Goal: Book appointment/travel/reservation

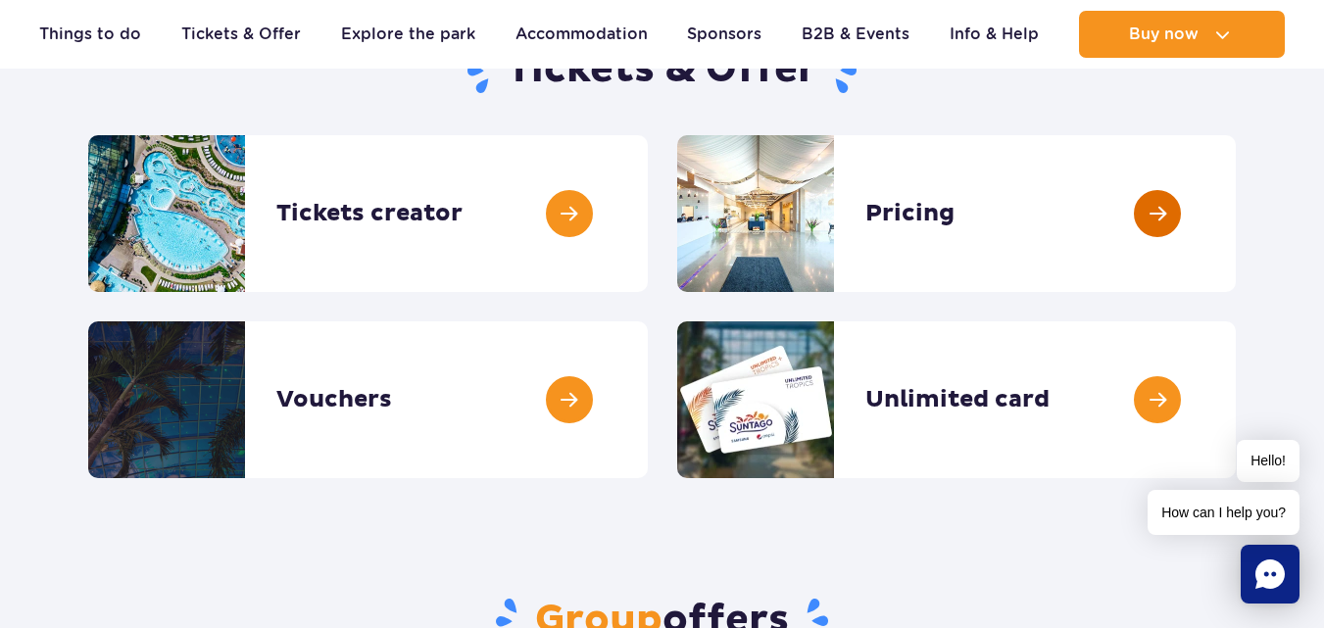
scroll to position [176, 0]
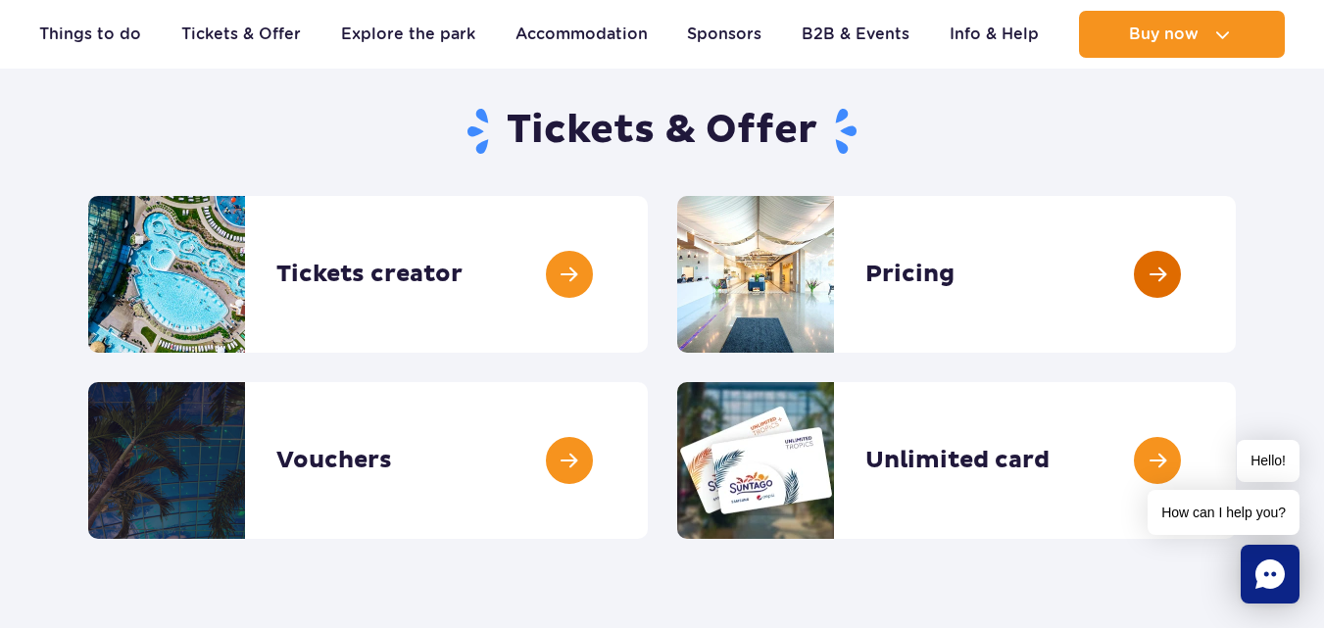
click at [1236, 274] on link at bounding box center [1236, 274] width 0 height 157
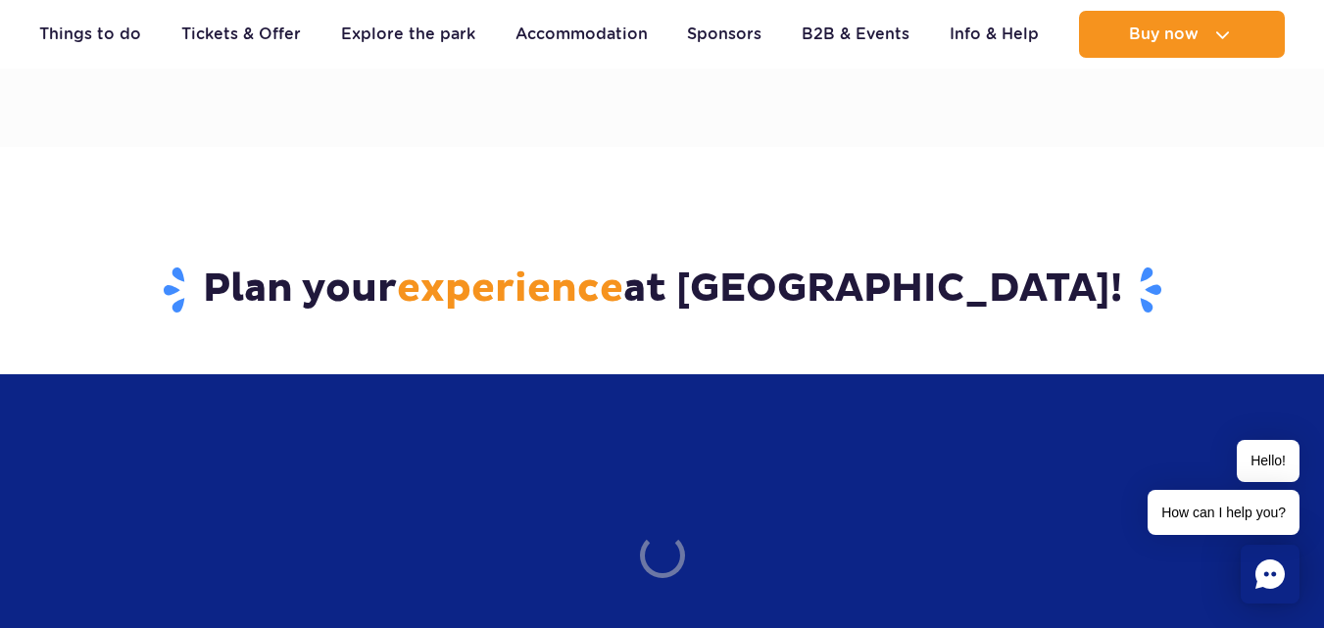
scroll to position [1568, 0]
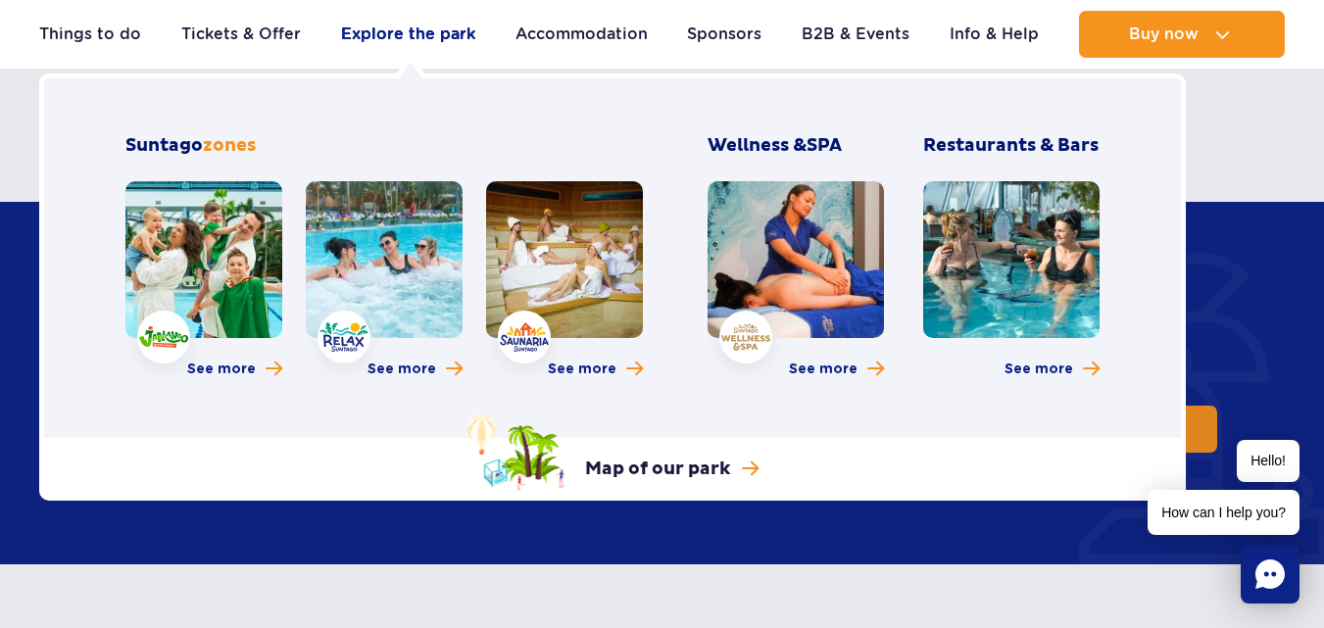
click at [455, 32] on link "Explore the park" at bounding box center [408, 34] width 134 height 47
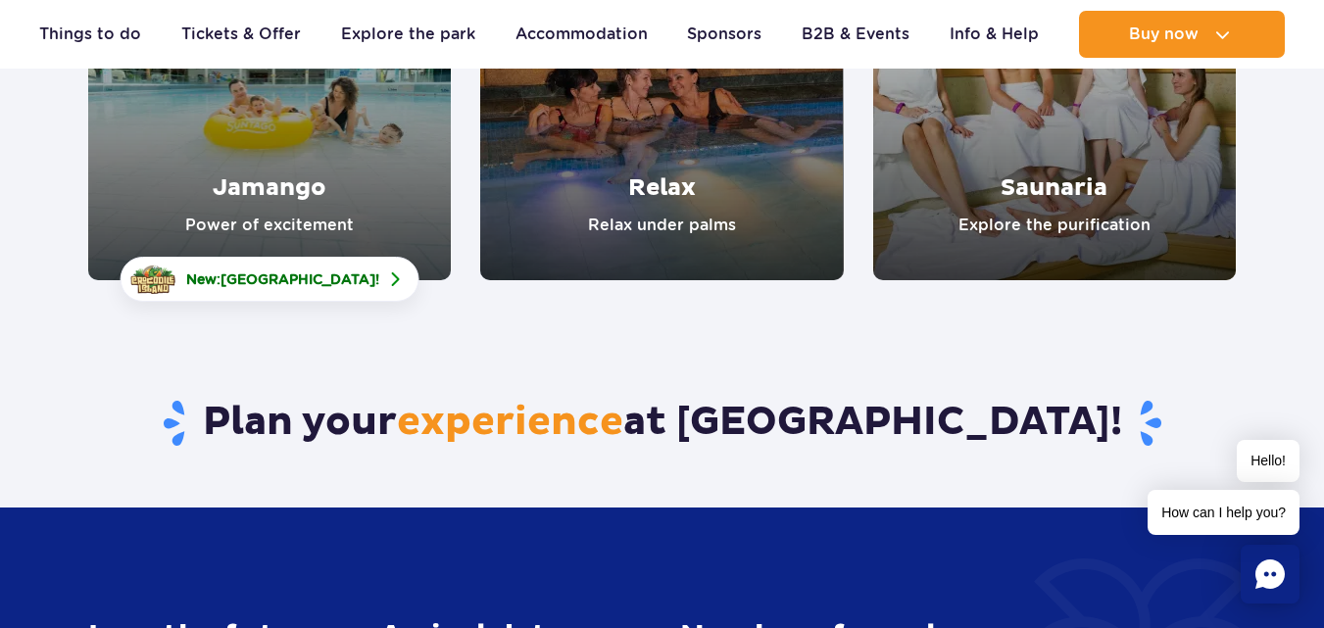
scroll to position [431, 0]
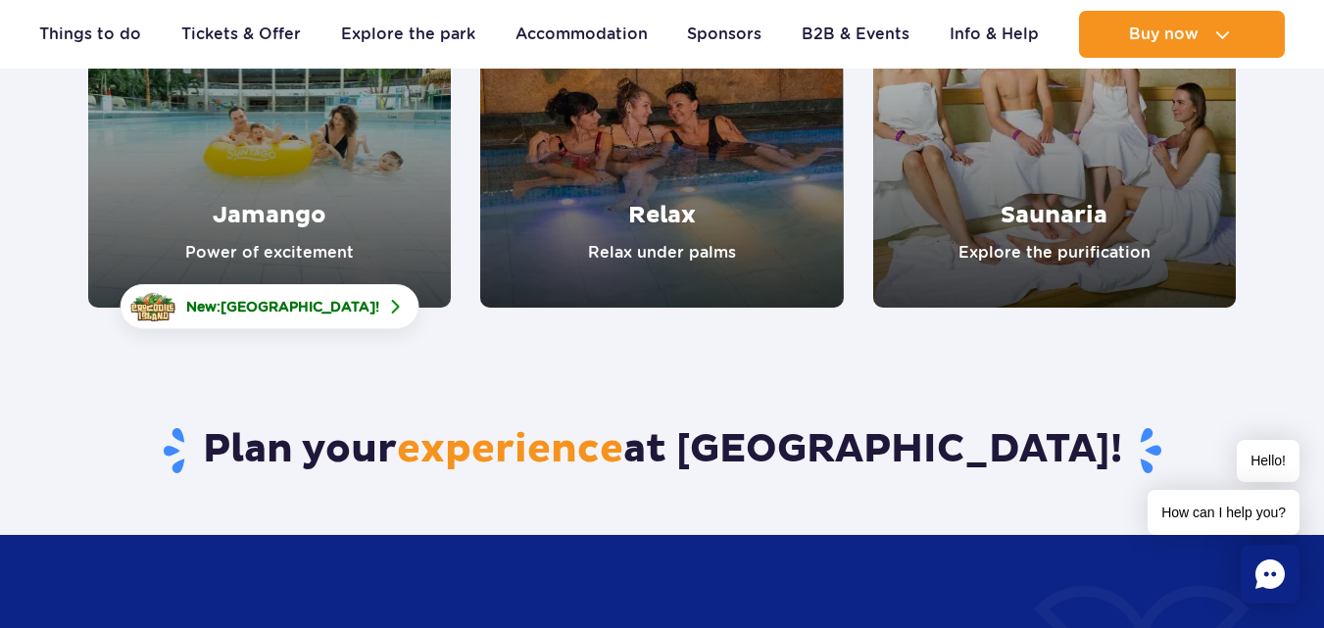
click at [375, 206] on link "Jamango" at bounding box center [269, 126] width 363 height 363
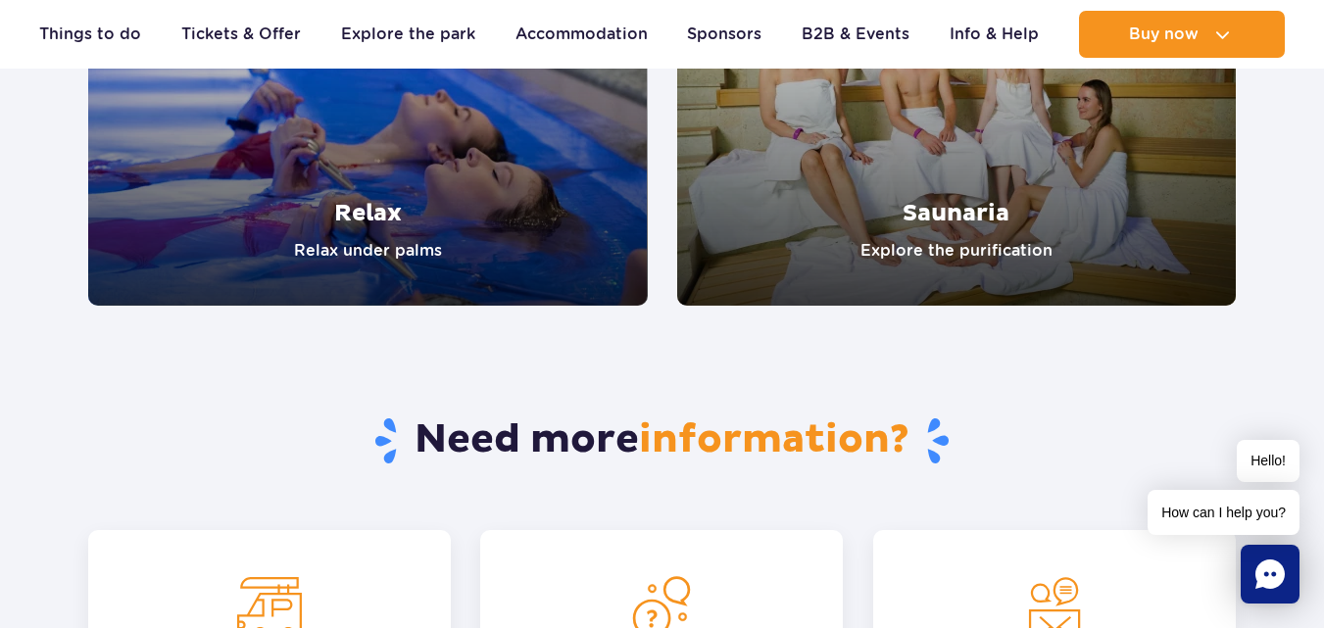
scroll to position [4116, 0]
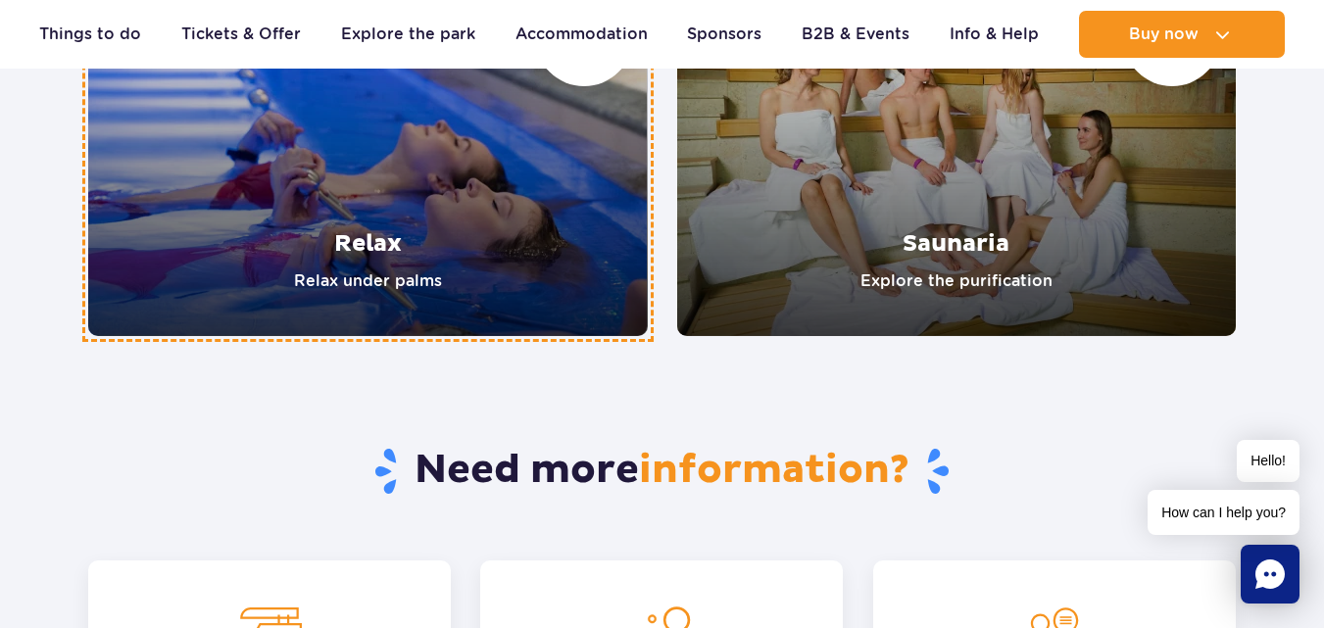
click at [375, 206] on link "Relax" at bounding box center [368, 155] width 560 height 363
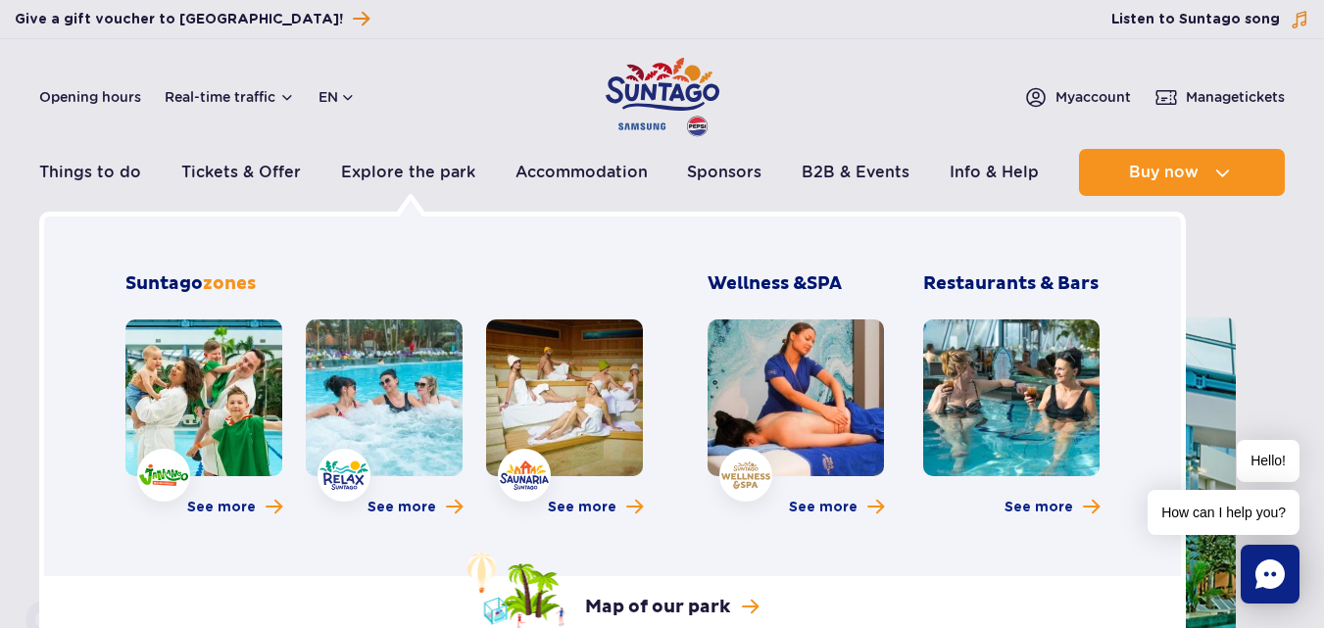
click at [605, 371] on link at bounding box center [564, 397] width 157 height 157
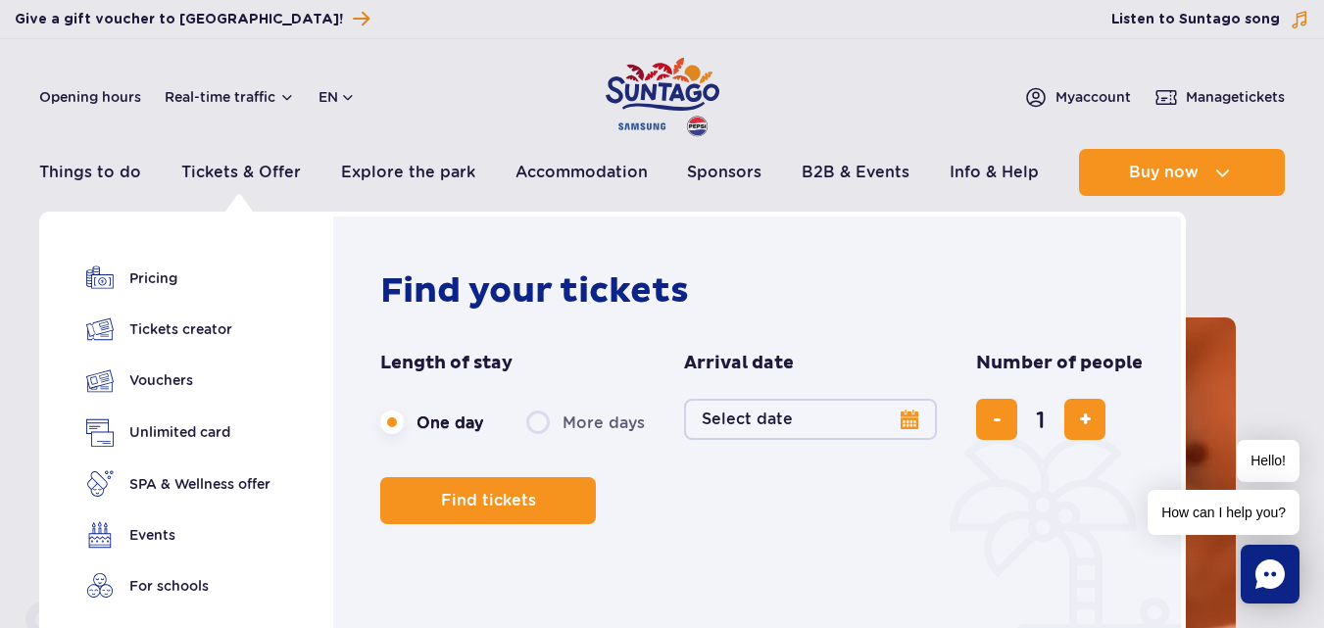
click at [895, 425] on button "Select date" at bounding box center [810, 419] width 253 height 41
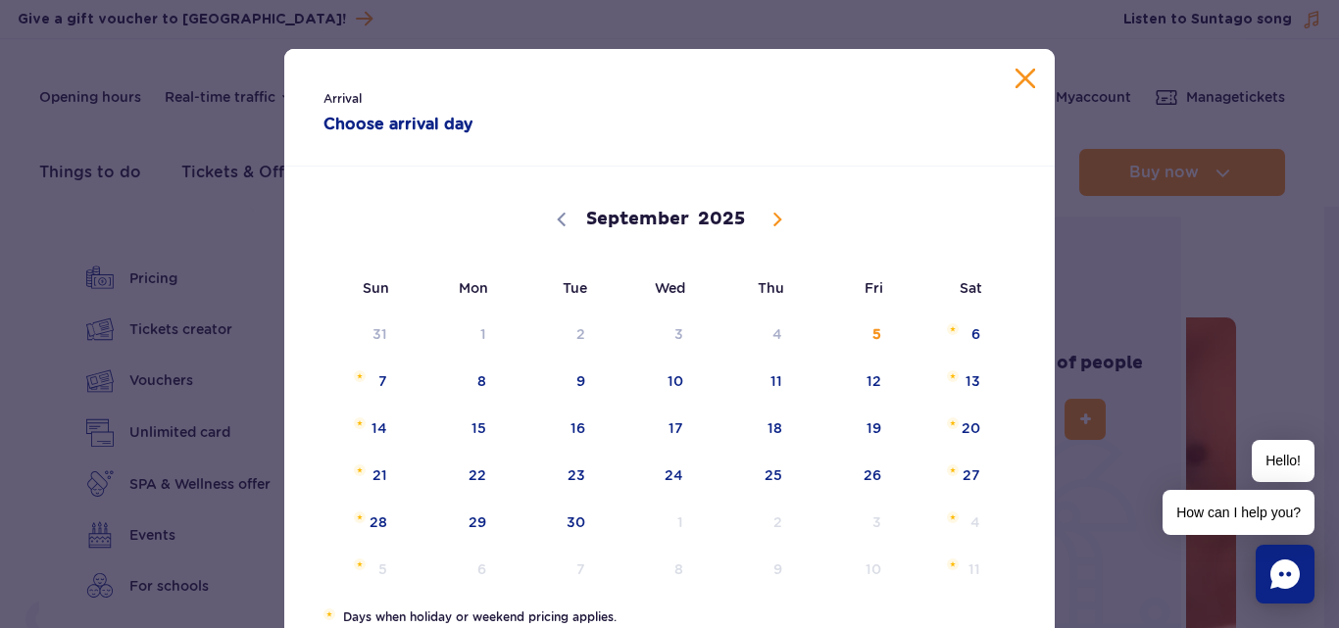
click at [771, 231] on span at bounding box center [777, 219] width 33 height 33
select select "9"
click at [546, 474] on span "21" at bounding box center [551, 475] width 99 height 45
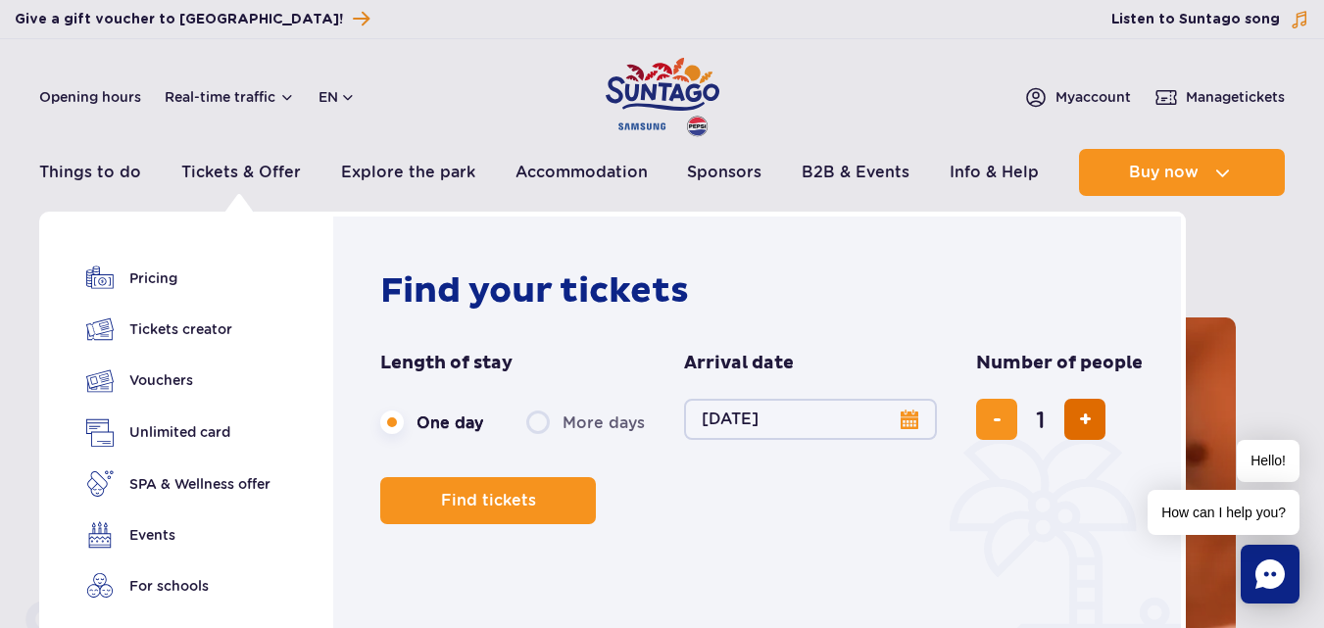
click at [1081, 404] on button "add ticket" at bounding box center [1084, 419] width 41 height 41
type input "2"
click at [1081, 404] on button "add ticket" at bounding box center [1084, 419] width 41 height 41
type input "3"
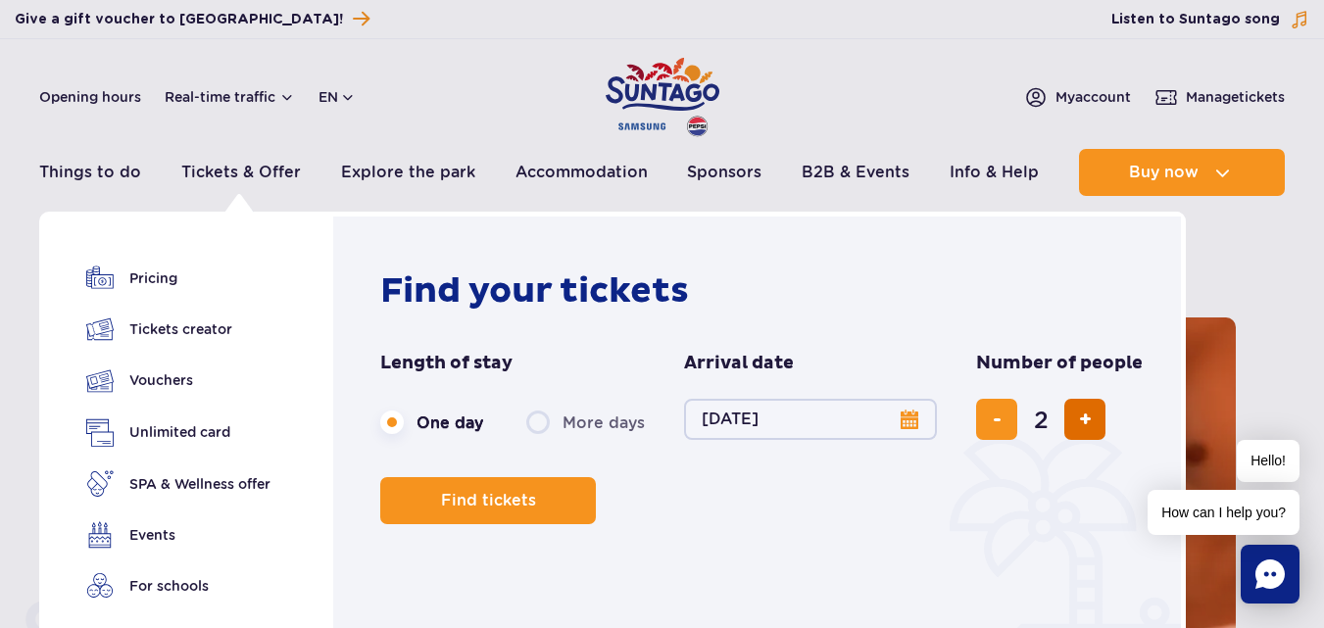
type input "3"
click at [1080, 403] on button "add ticket" at bounding box center [1084, 419] width 41 height 41
type input "4"
click at [1077, 411] on button "add ticket" at bounding box center [1084, 419] width 41 height 41
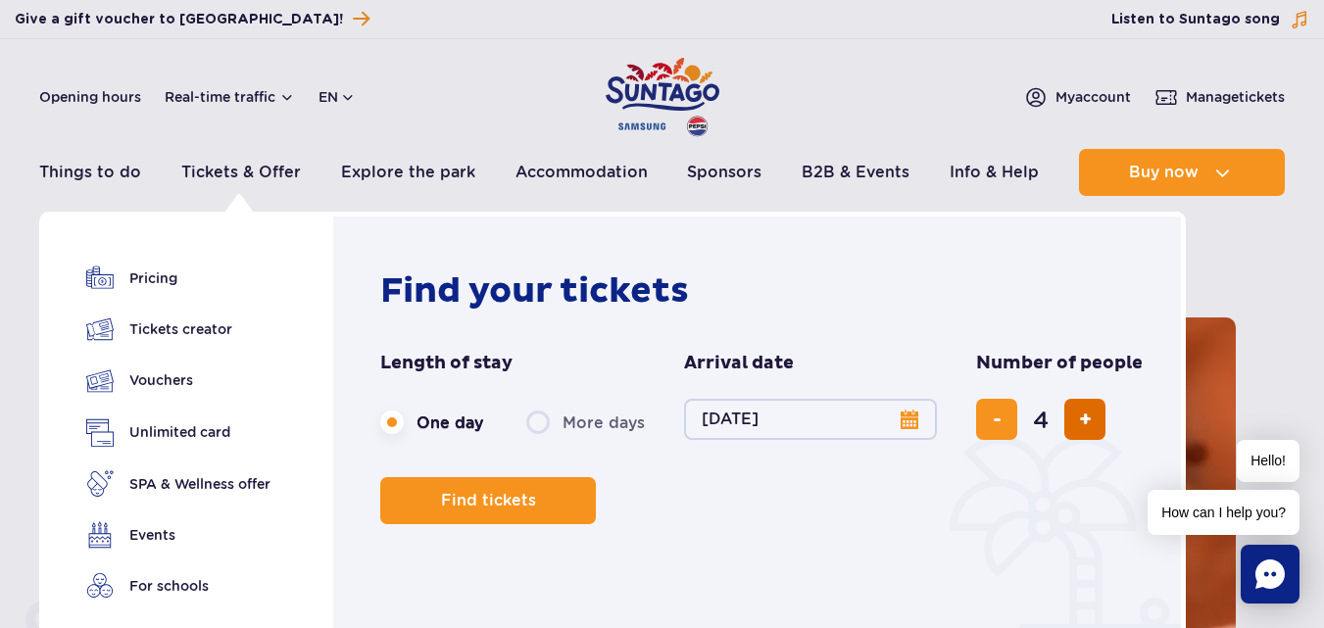
type input "5"
click at [1079, 419] on span "add ticket" at bounding box center [1085, 419] width 13 height 0
type input "6"
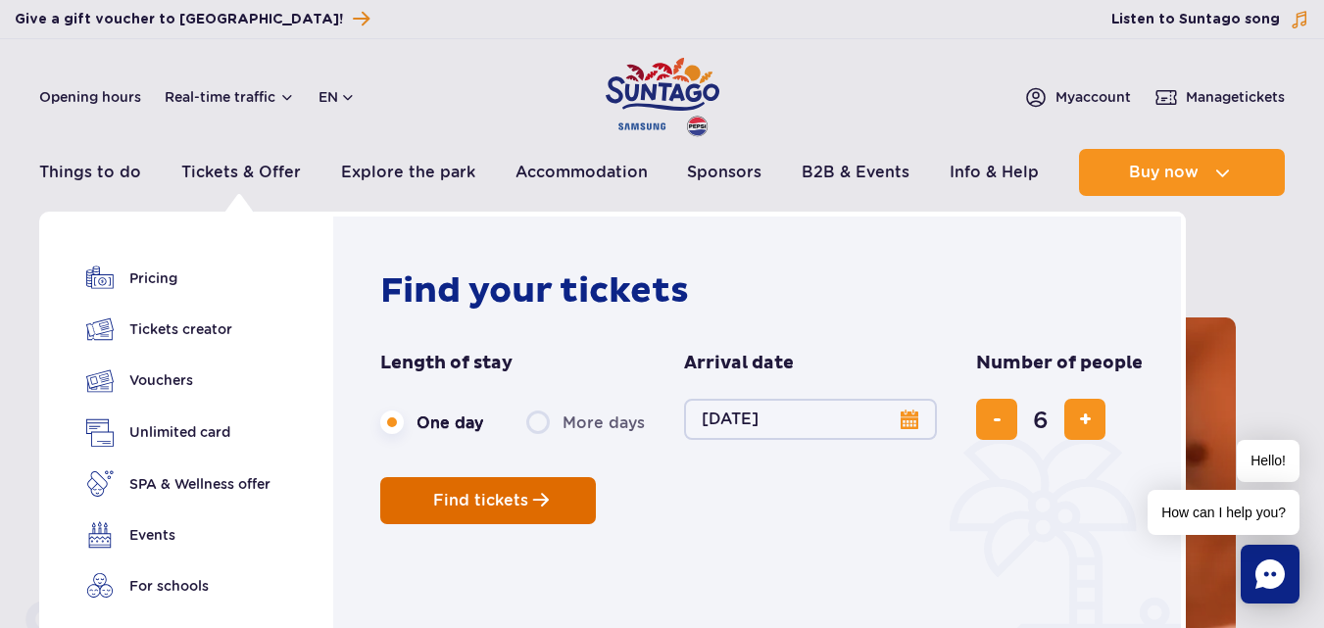
click at [560, 488] on button "Find tickets" at bounding box center [488, 500] width 216 height 47
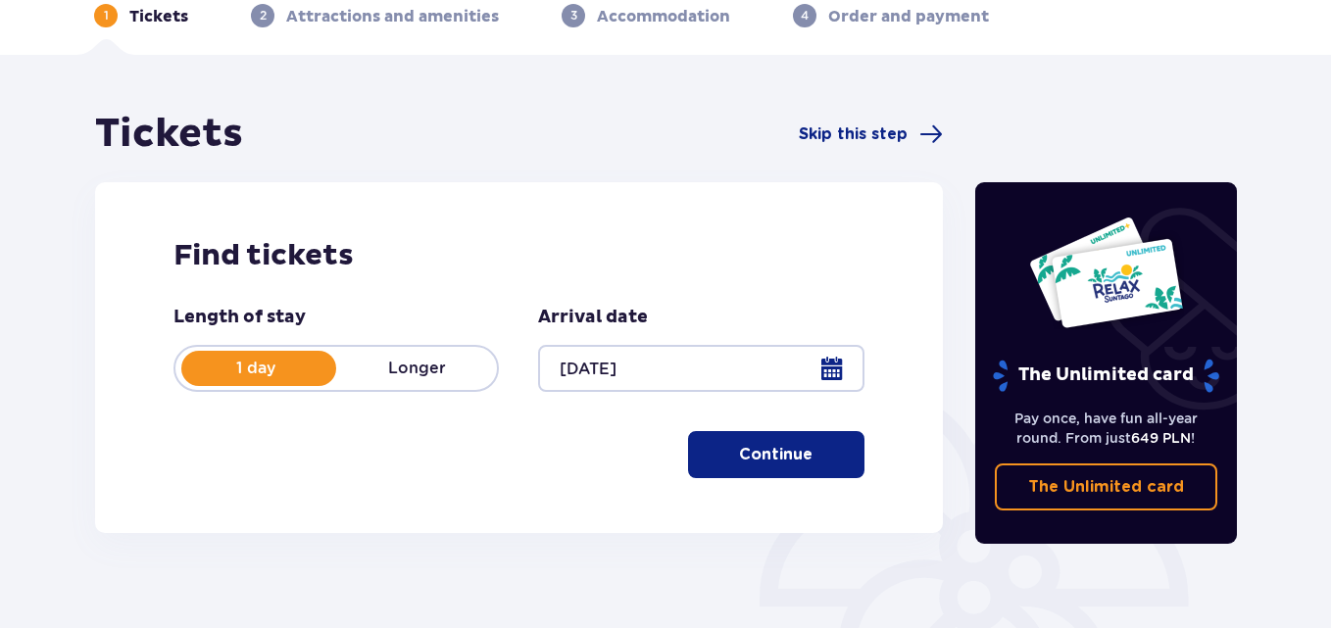
scroll to position [157, 0]
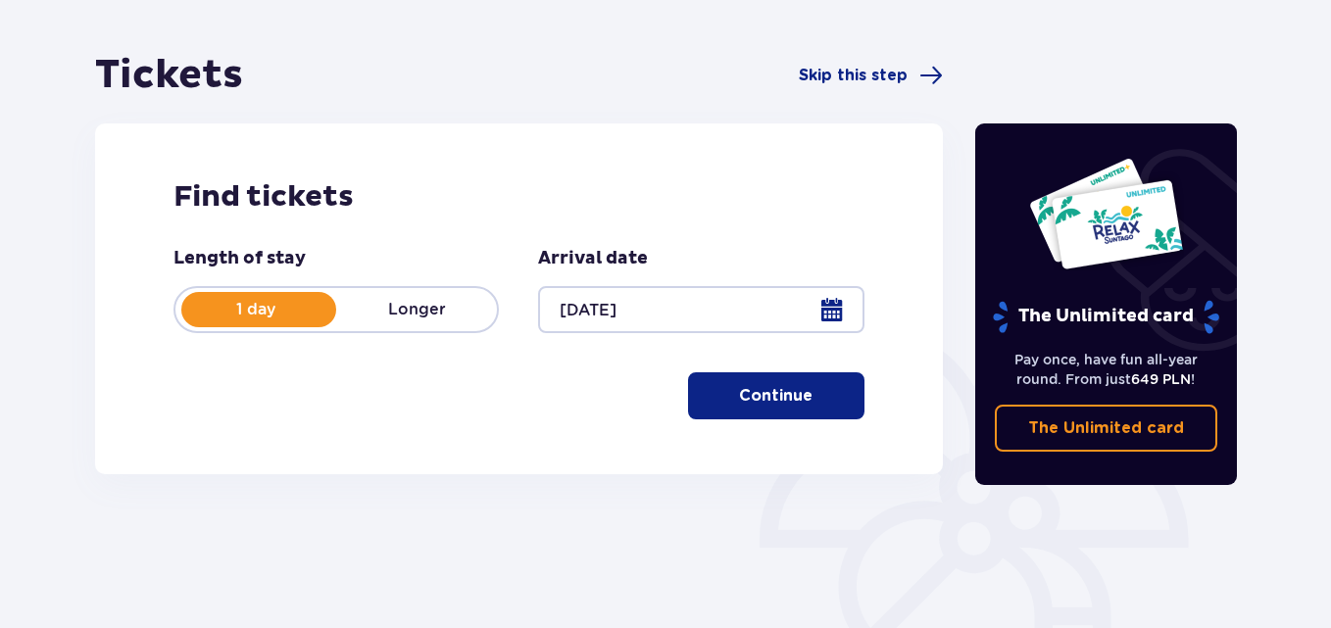
click at [729, 411] on button "Continue" at bounding box center [776, 395] width 176 height 47
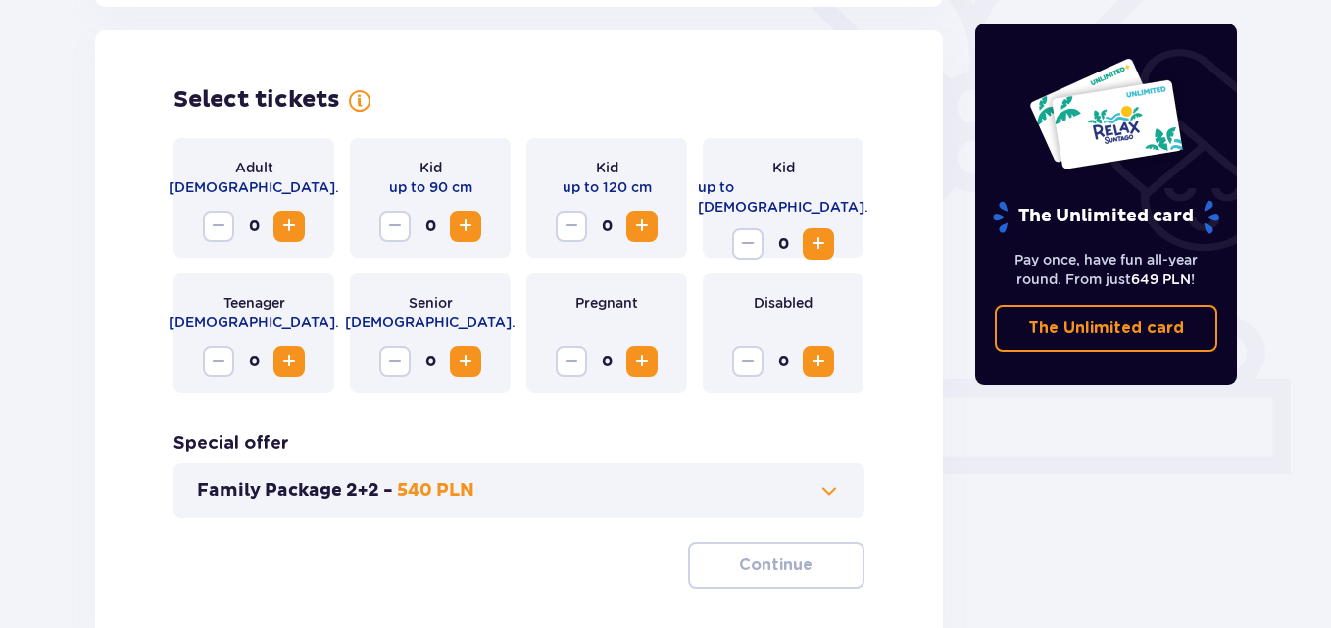
scroll to position [545, 0]
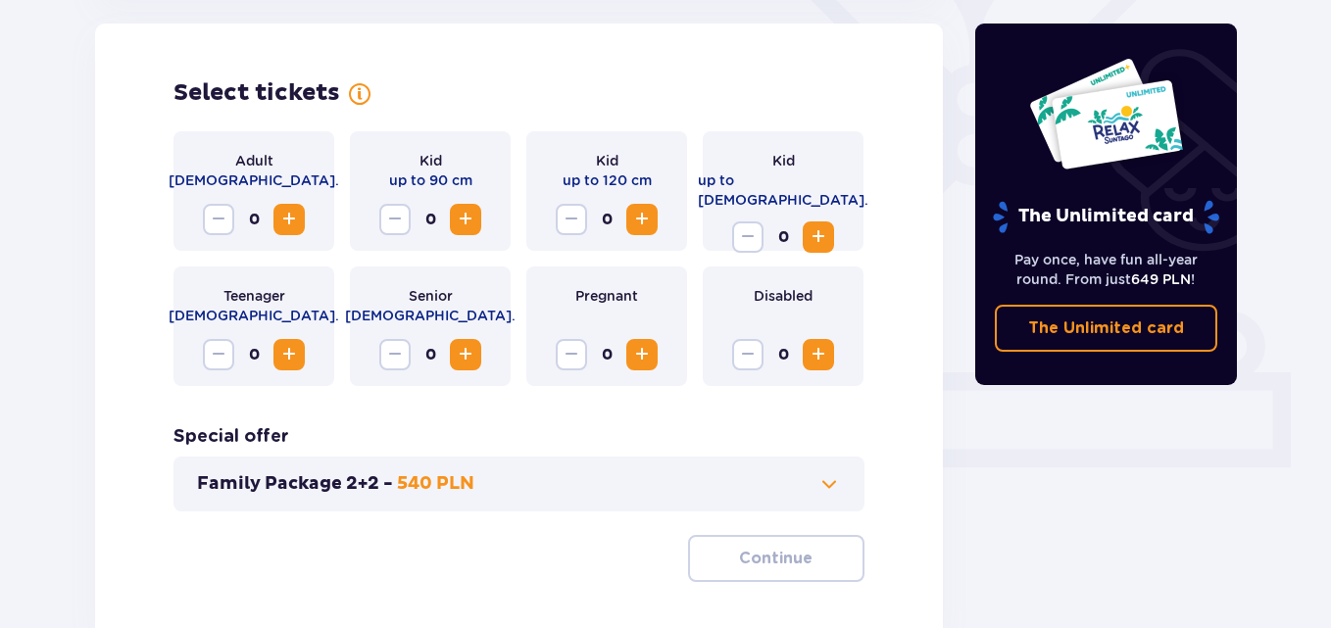
click at [298, 224] on span "Increase" at bounding box center [289, 220] width 24 height 24
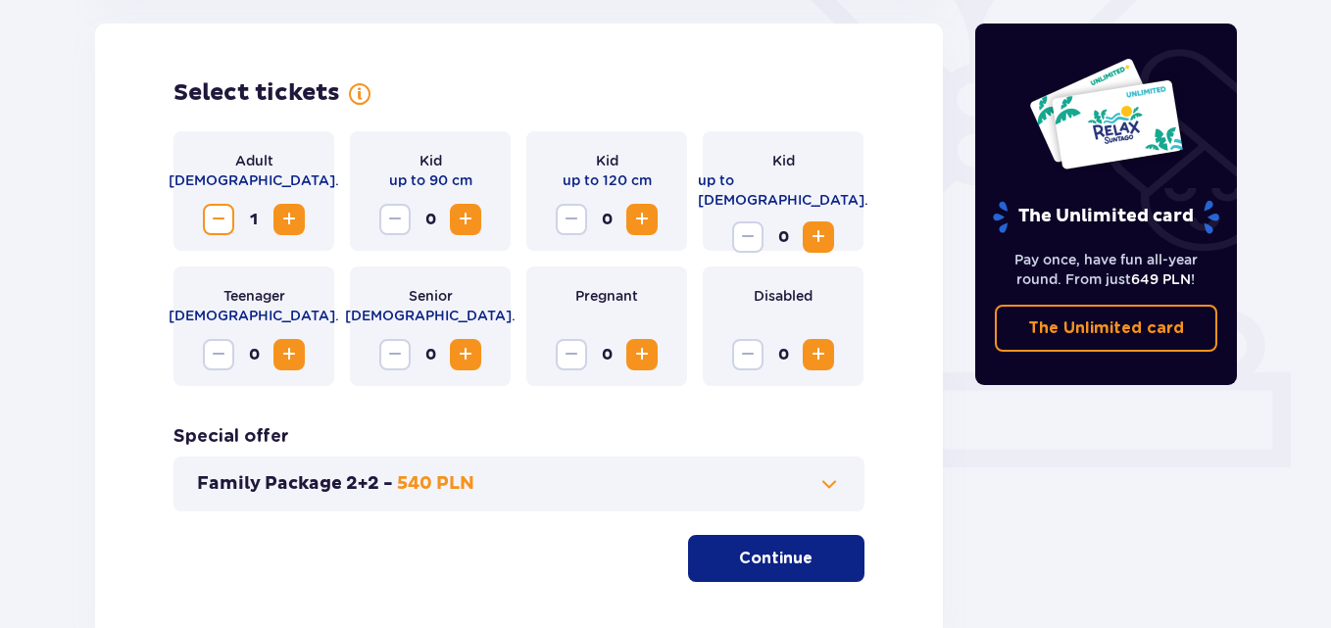
click at [298, 224] on span "Increase" at bounding box center [289, 220] width 24 height 24
click at [464, 220] on span "Increase" at bounding box center [466, 220] width 24 height 24
click at [817, 225] on span "Increase" at bounding box center [819, 237] width 24 height 24
click at [820, 225] on span "Increase" at bounding box center [819, 237] width 24 height 24
click at [834, 222] on button "Increase" at bounding box center [818, 236] width 31 height 31
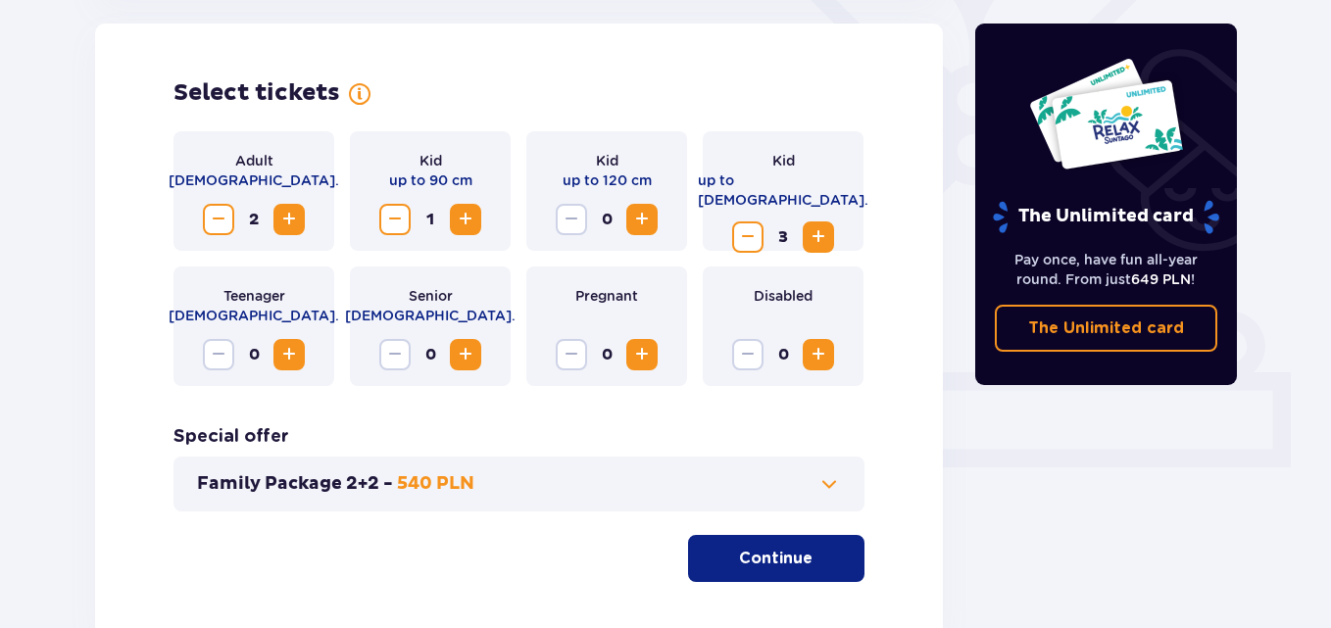
click at [712, 496] on button "Family Package 2+2 - 540 PLN" at bounding box center [519, 484] width 644 height 24
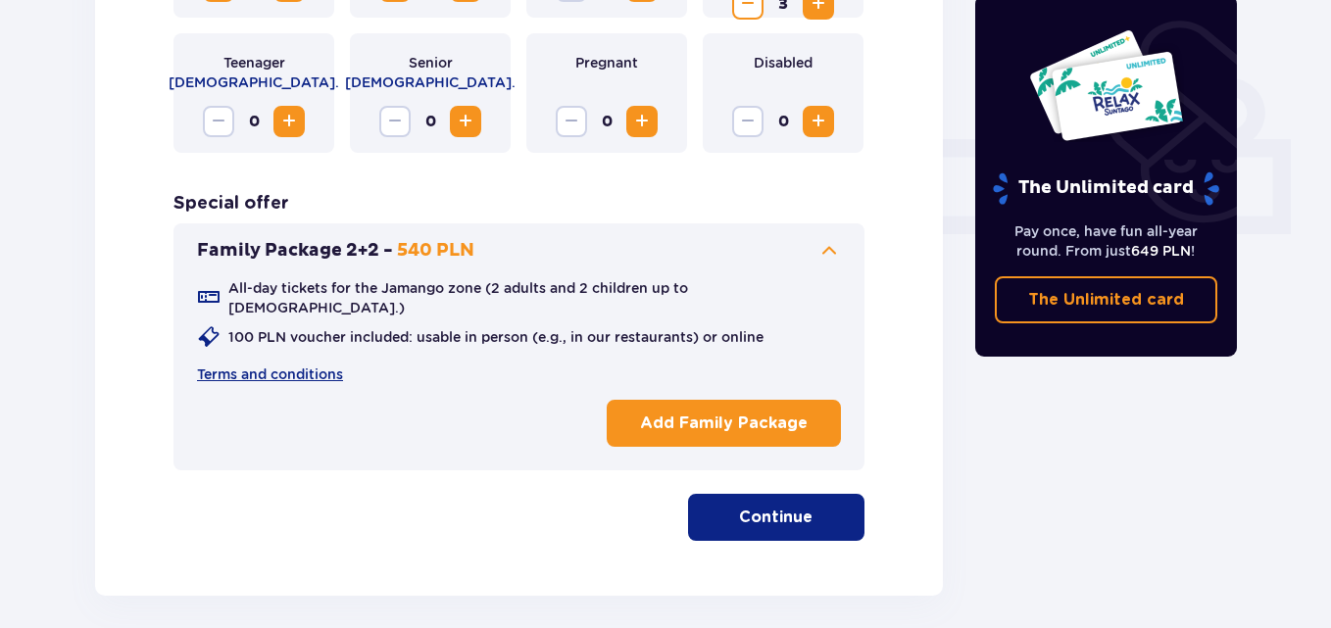
scroll to position [802, 0]
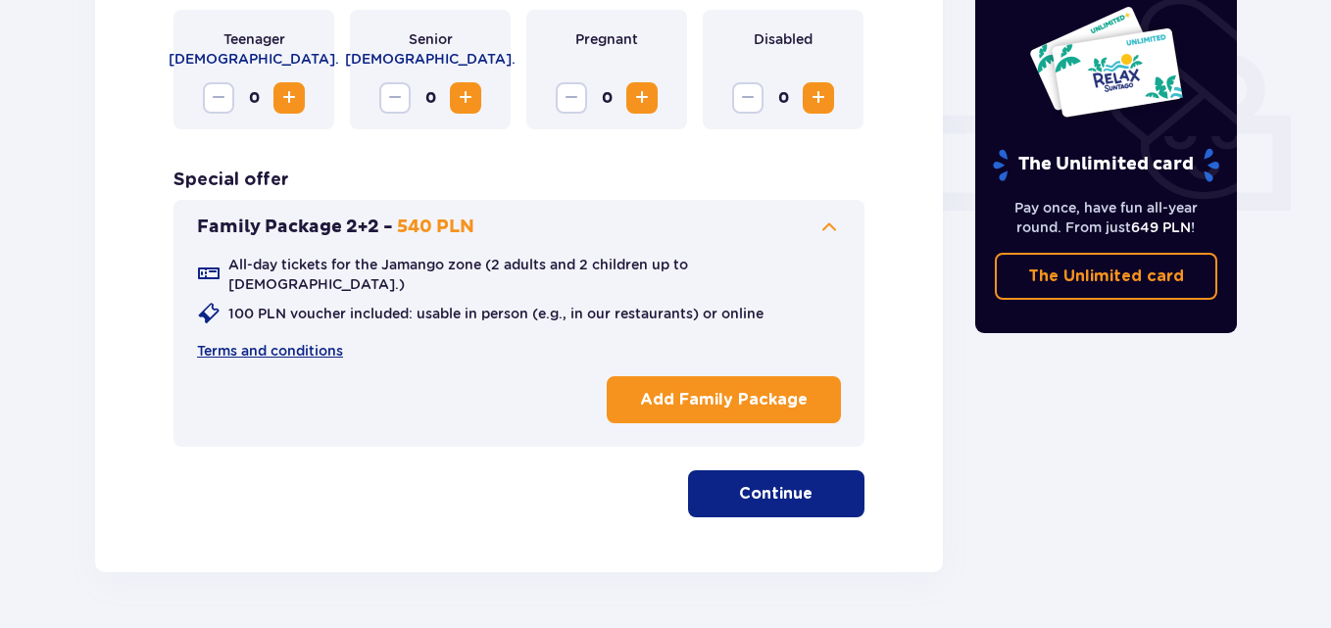
click at [796, 483] on p "Continue" at bounding box center [776, 494] width 74 height 22
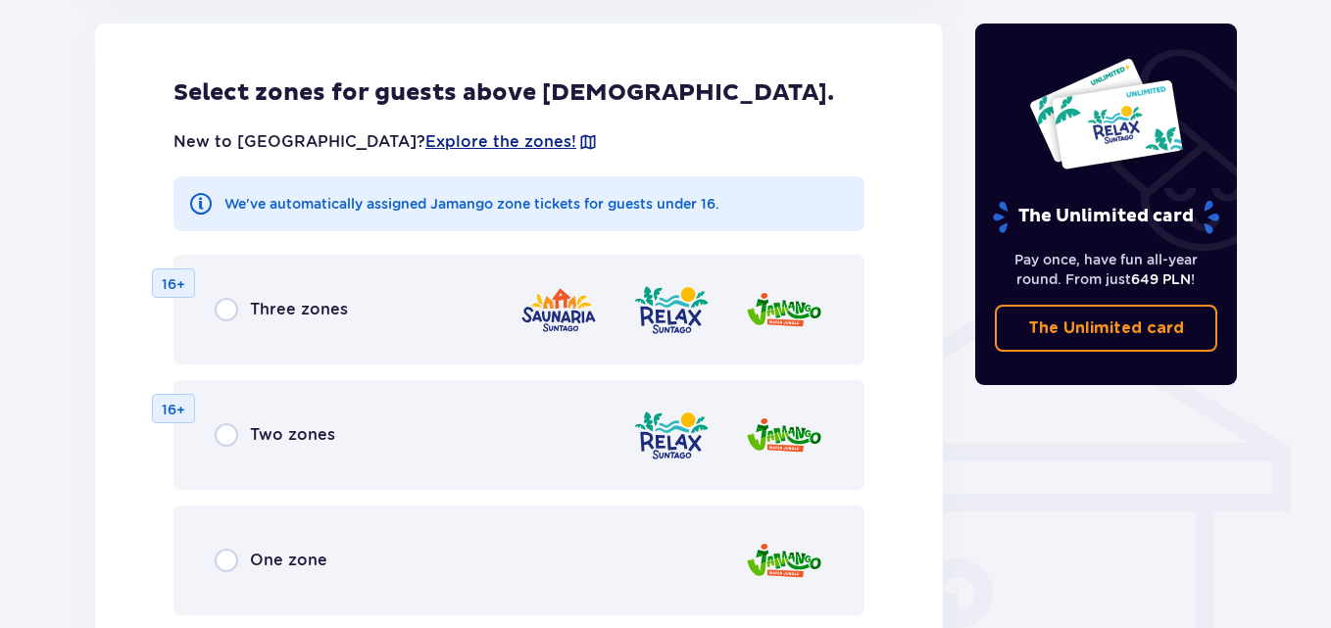
scroll to position [1421, 0]
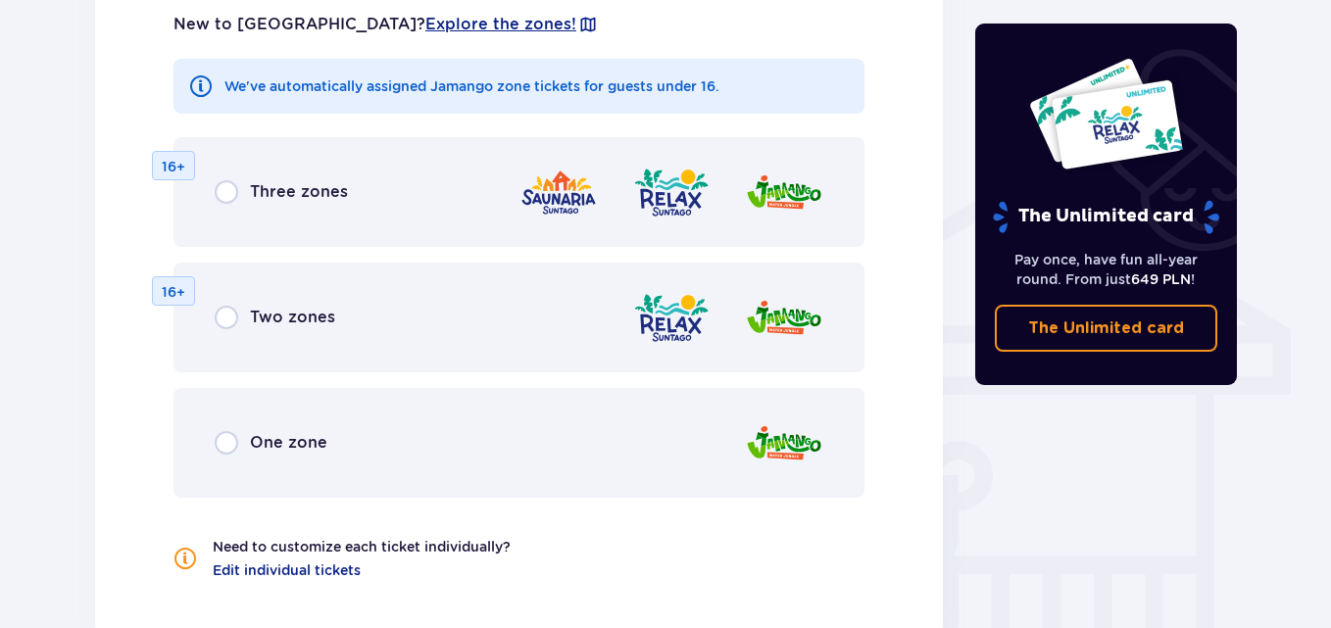
click at [235, 414] on div "One zone" at bounding box center [518, 443] width 691 height 110
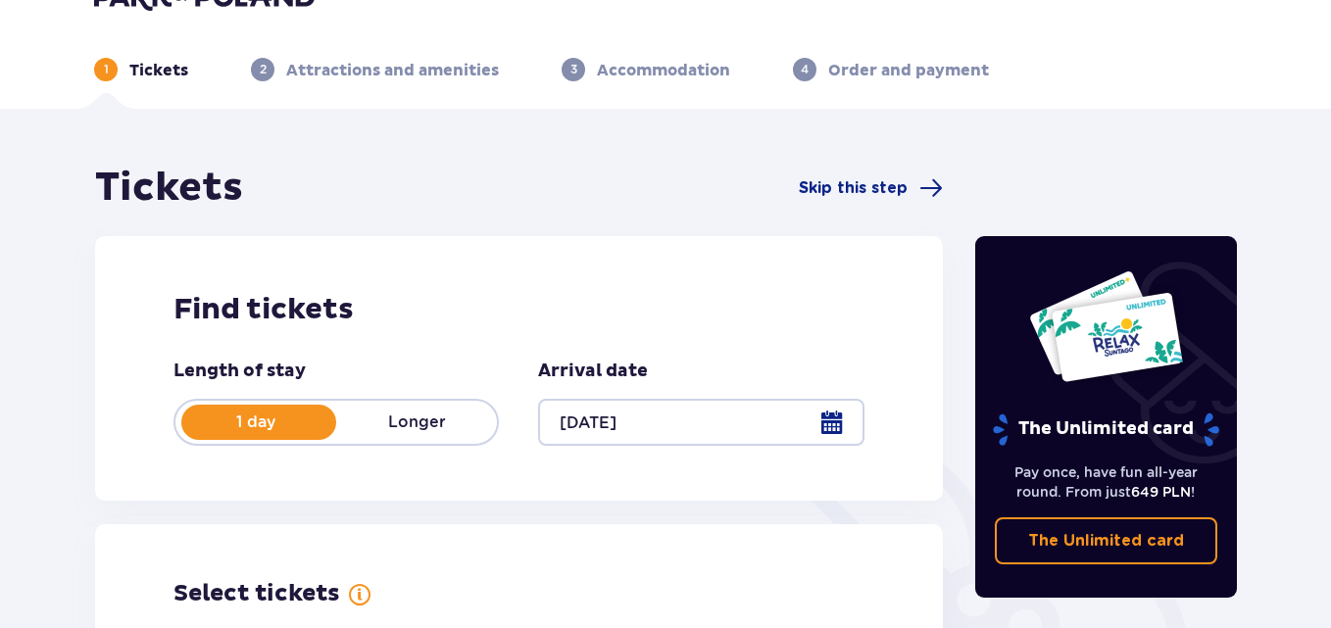
scroll to position [0, 0]
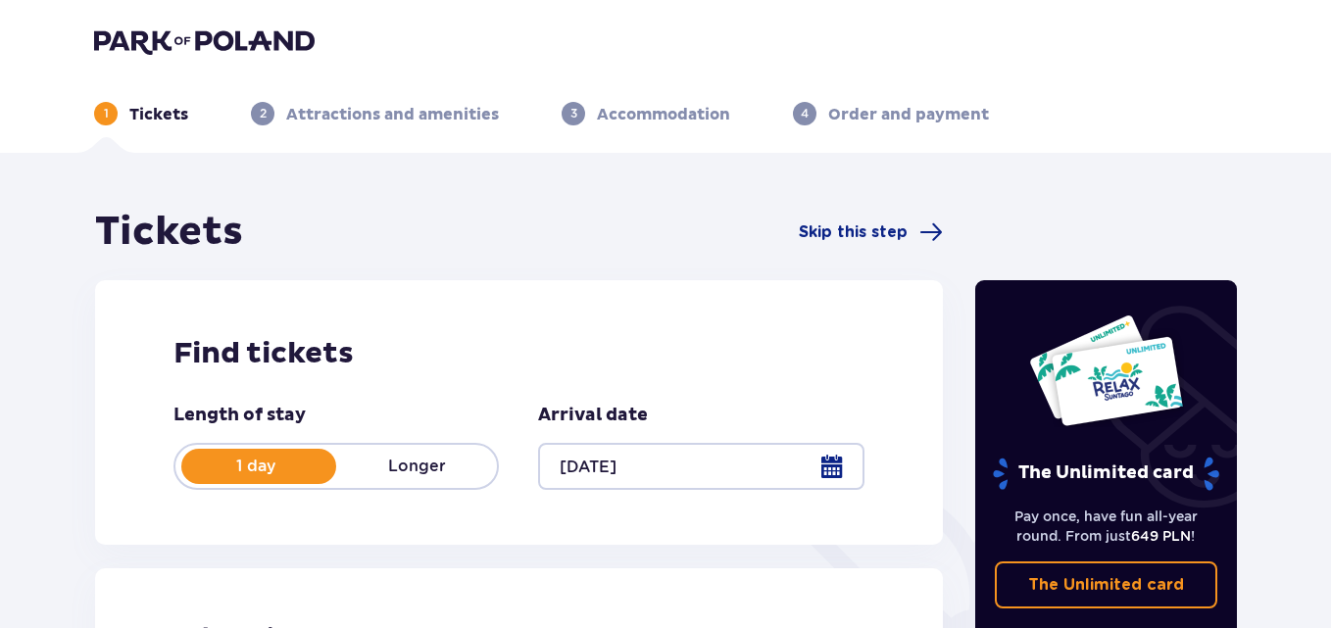
click at [117, 36] on img at bounding box center [204, 40] width 221 height 27
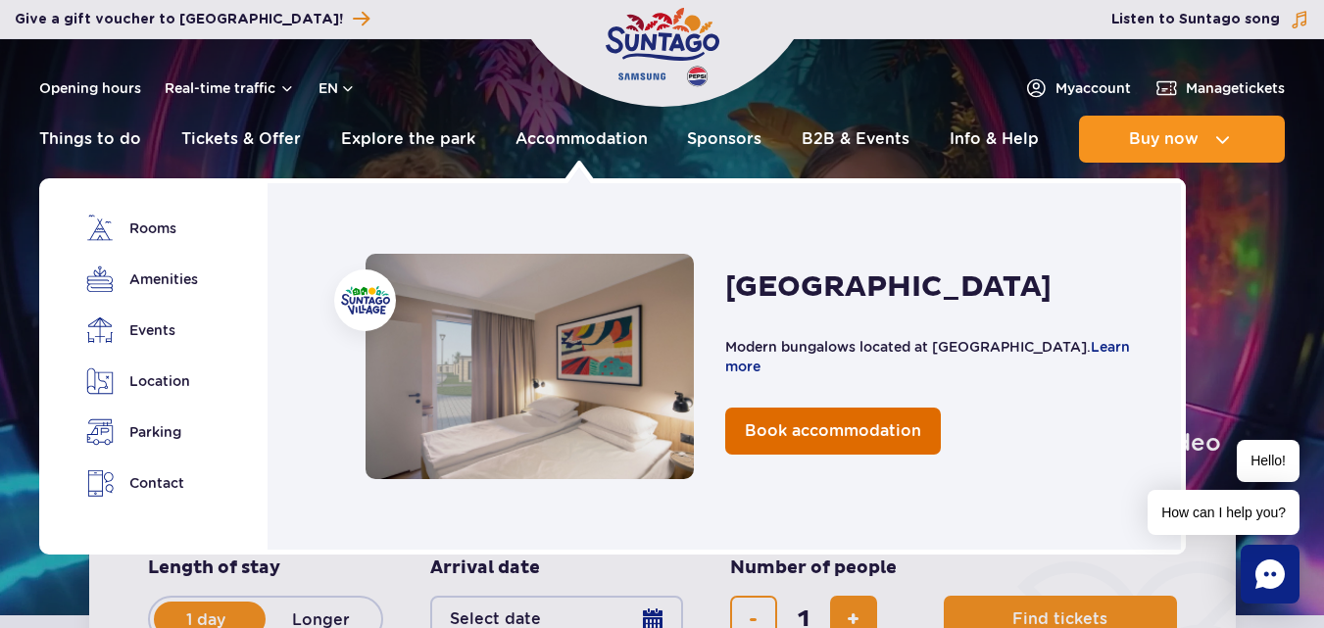
click at [793, 421] on span "Book accommodation" at bounding box center [833, 430] width 176 height 19
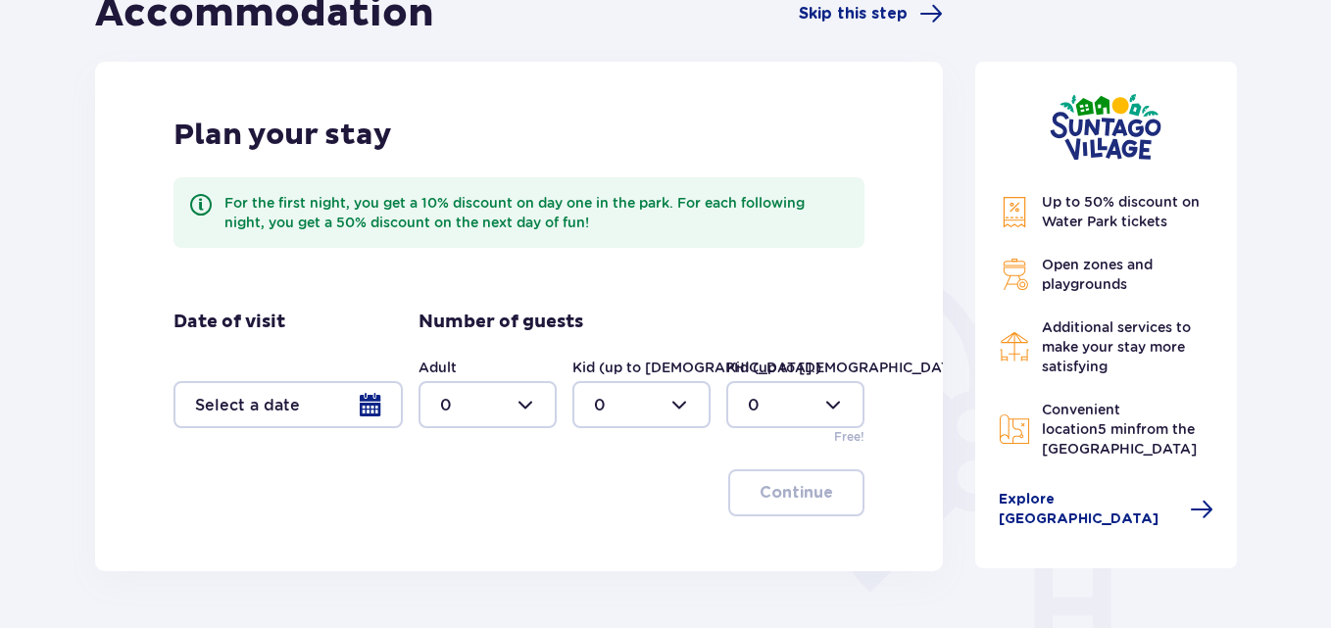
scroll to position [235, 0]
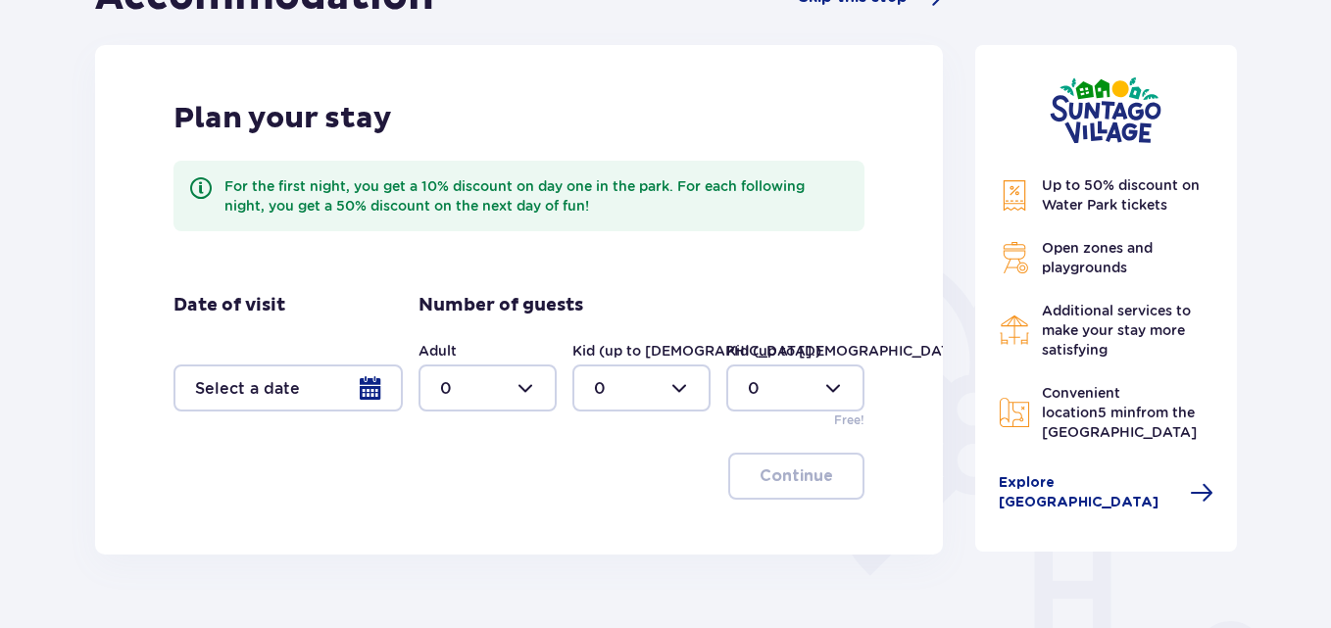
click at [380, 386] on div at bounding box center [287, 388] width 229 height 47
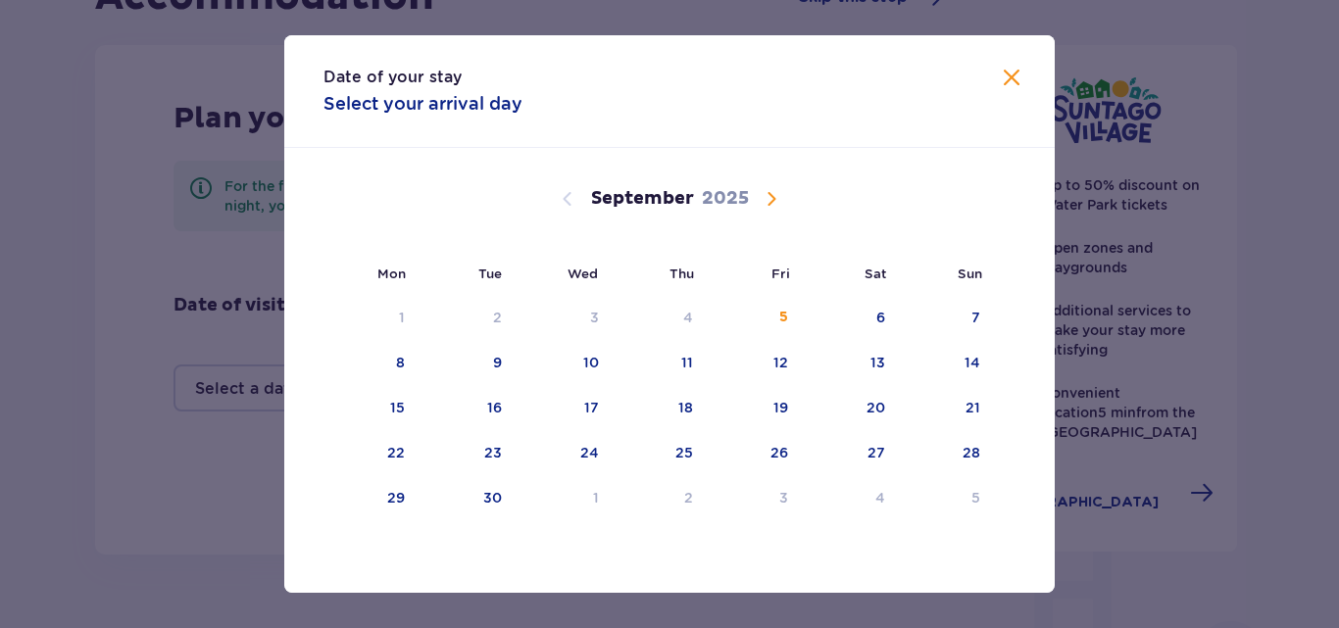
click at [774, 204] on span "Calendar" at bounding box center [772, 199] width 24 height 24
click at [582, 455] on div "22" at bounding box center [589, 453] width 18 height 20
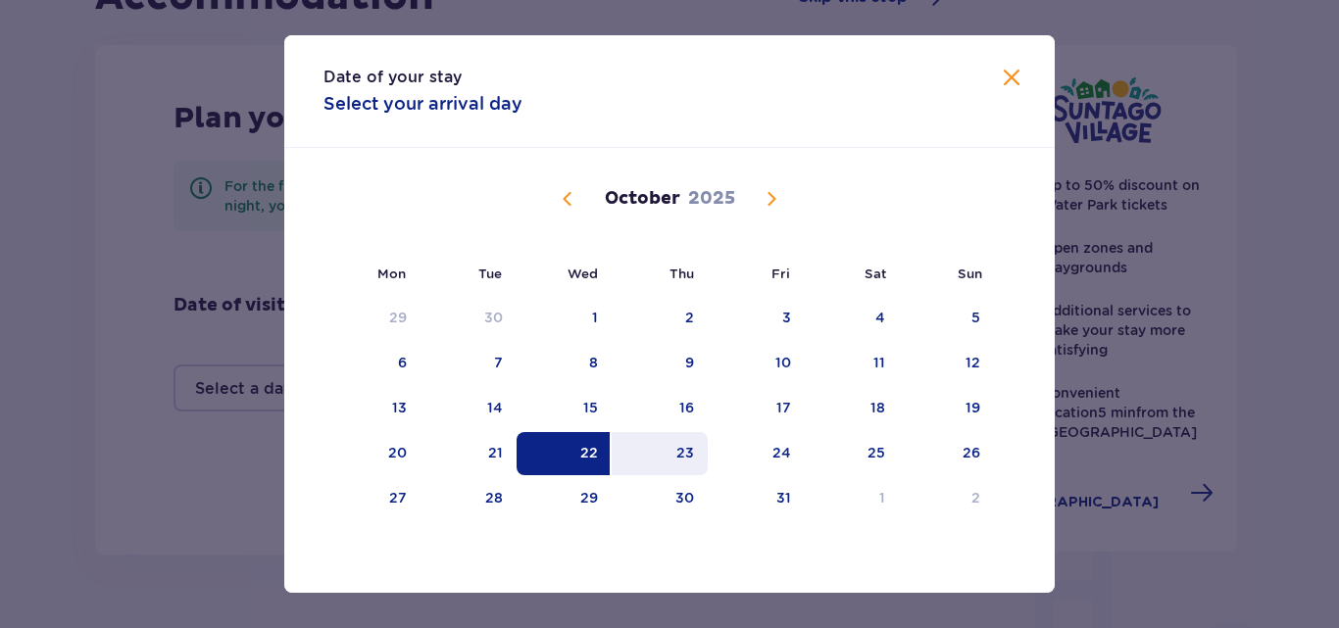
click at [675, 451] on div "23" at bounding box center [660, 453] width 97 height 43
type input "22.10.25 - 23.10.25"
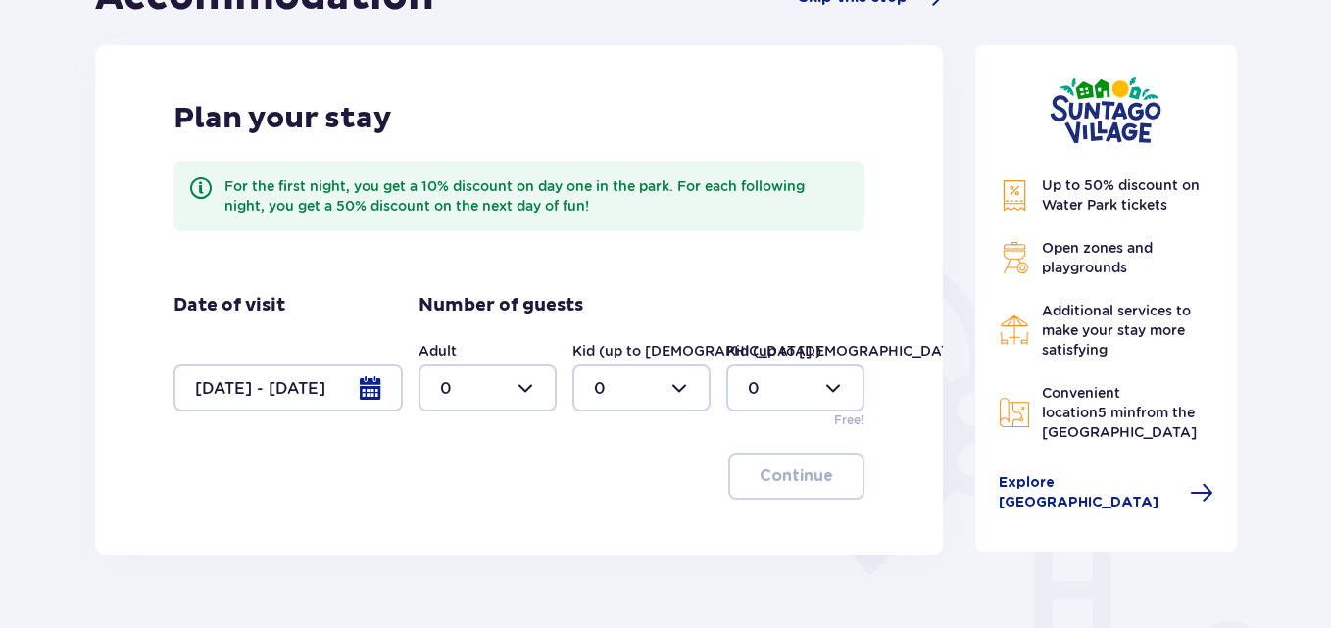
click at [536, 387] on div at bounding box center [487, 388] width 138 height 47
click at [467, 521] on div "2" at bounding box center [487, 530] width 95 height 22
type input "2"
click at [661, 403] on div at bounding box center [641, 388] width 138 height 47
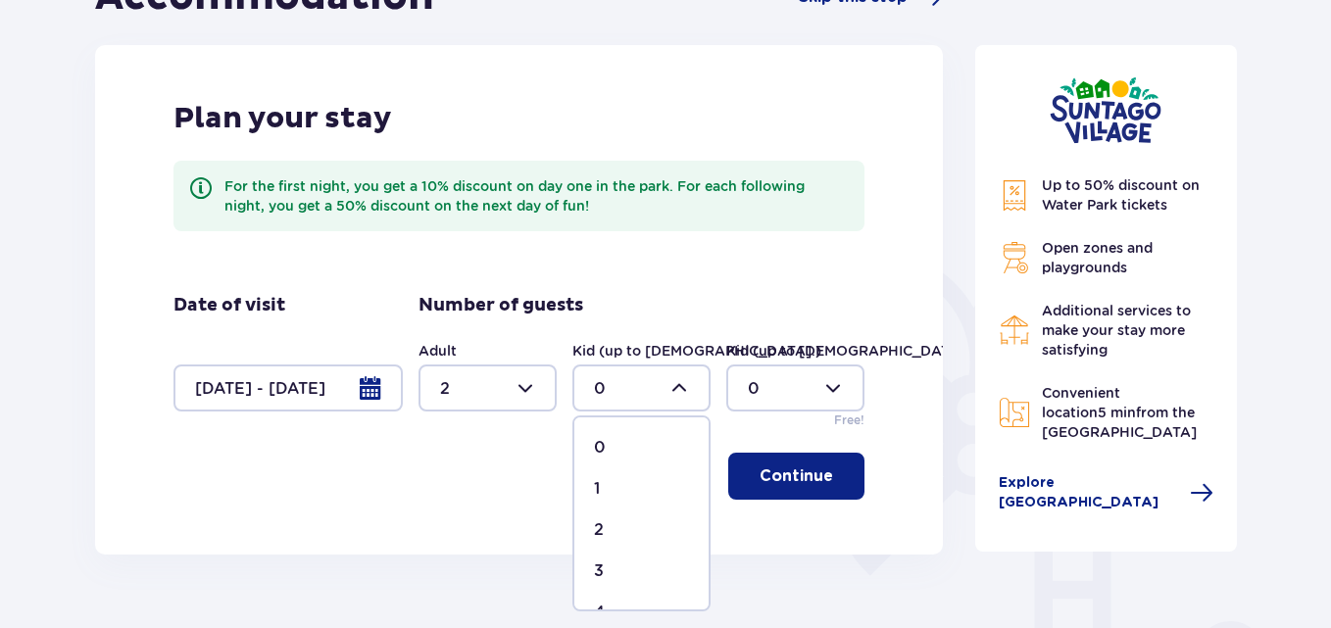
click at [605, 564] on div "3" at bounding box center [641, 572] width 95 height 22
type input "3"
click at [785, 388] on div at bounding box center [795, 388] width 138 height 47
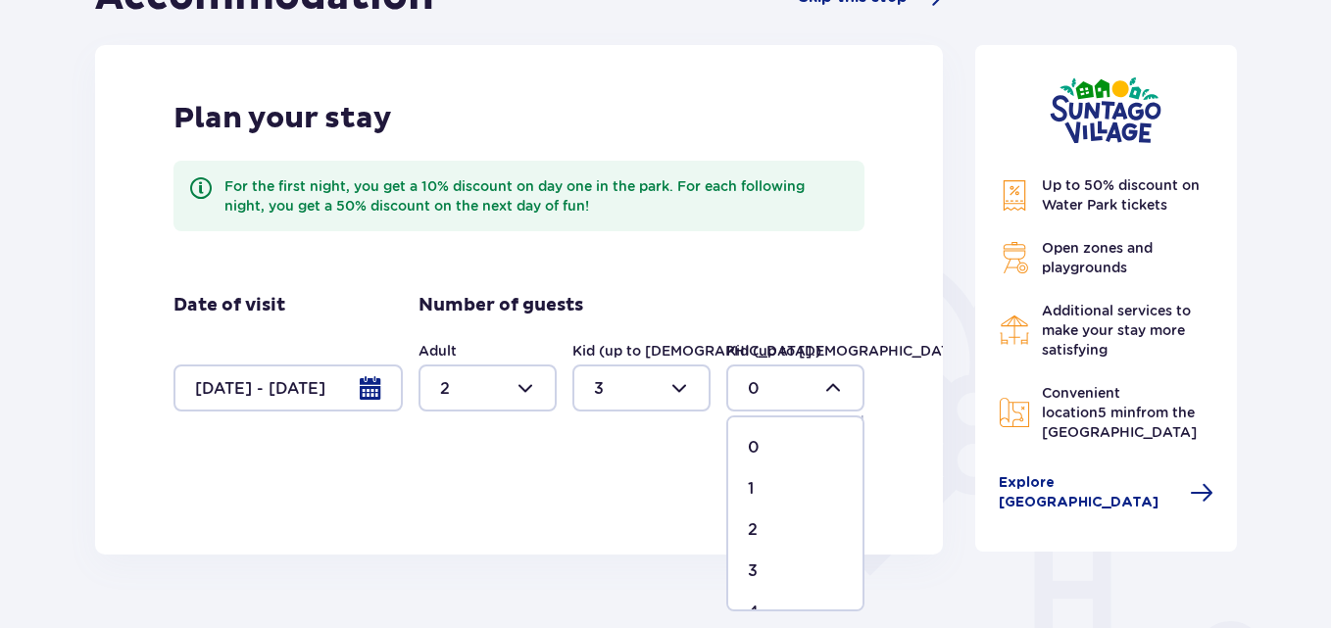
click at [740, 485] on span "1" at bounding box center [795, 488] width 134 height 41
type input "1"
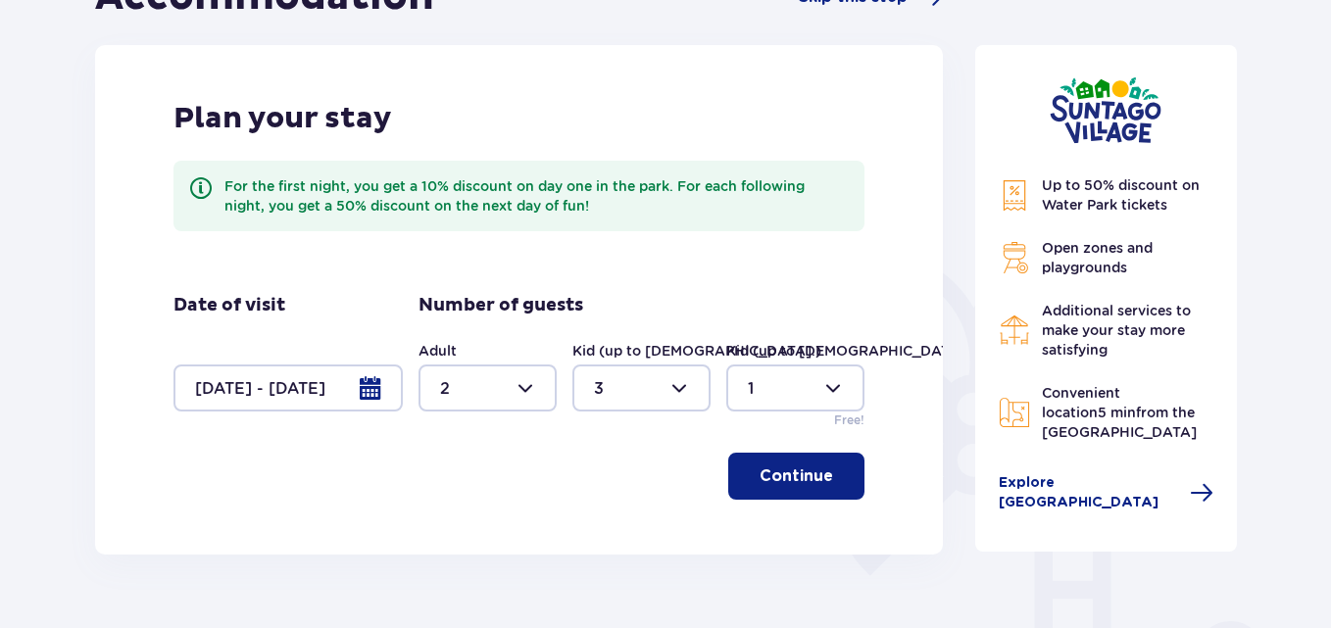
click at [656, 404] on div at bounding box center [641, 388] width 138 height 47
click at [594, 524] on p "2" at bounding box center [599, 530] width 10 height 22
type input "2"
click at [530, 397] on div at bounding box center [487, 388] width 138 height 47
click at [456, 565] on div "3" at bounding box center [487, 572] width 95 height 22
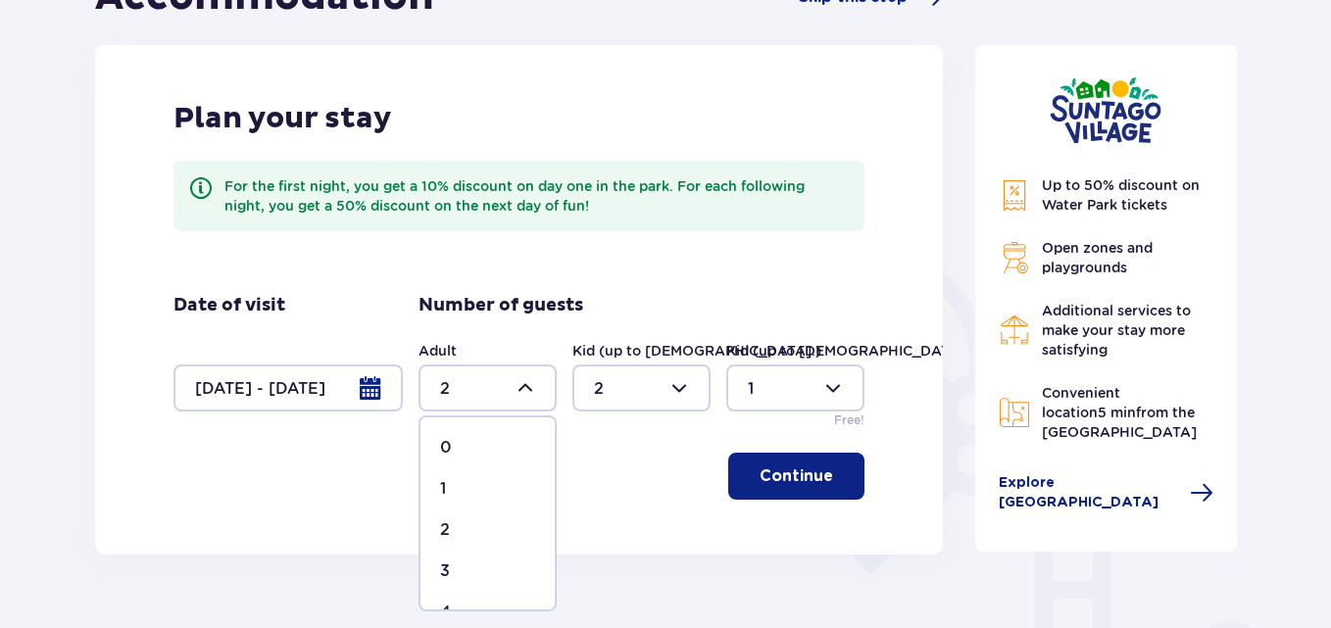
type input "3"
click at [811, 487] on p "Continue" at bounding box center [797, 477] width 74 height 22
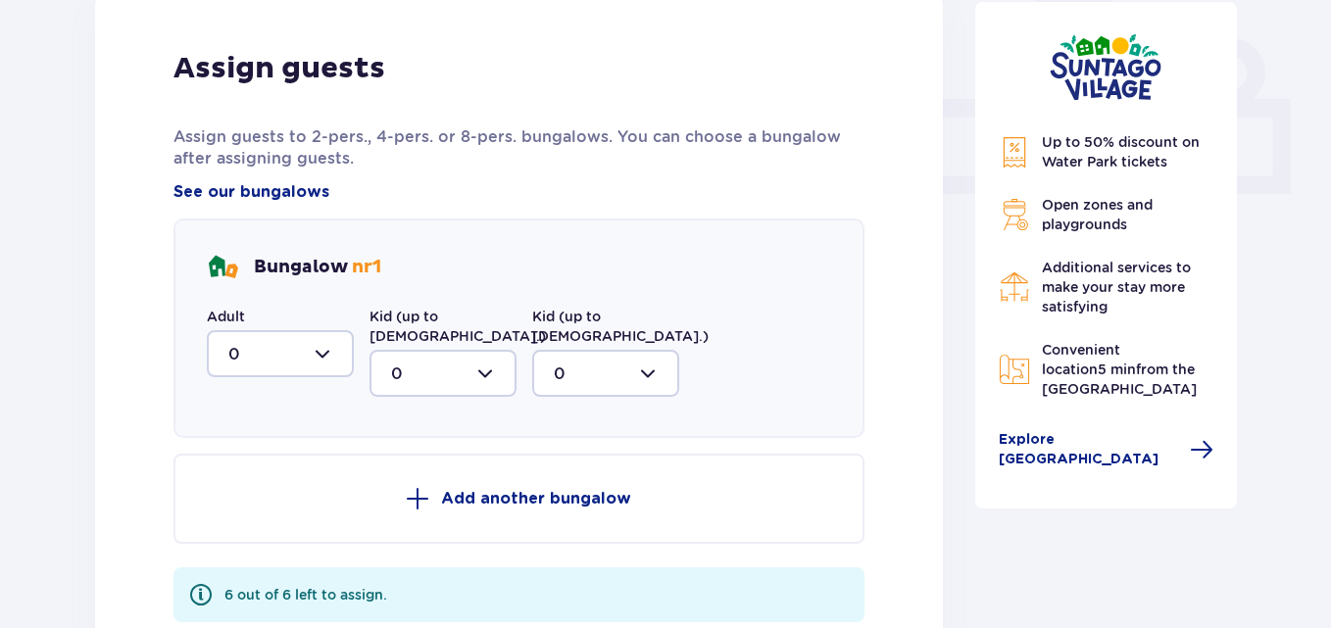
scroll to position [801, 0]
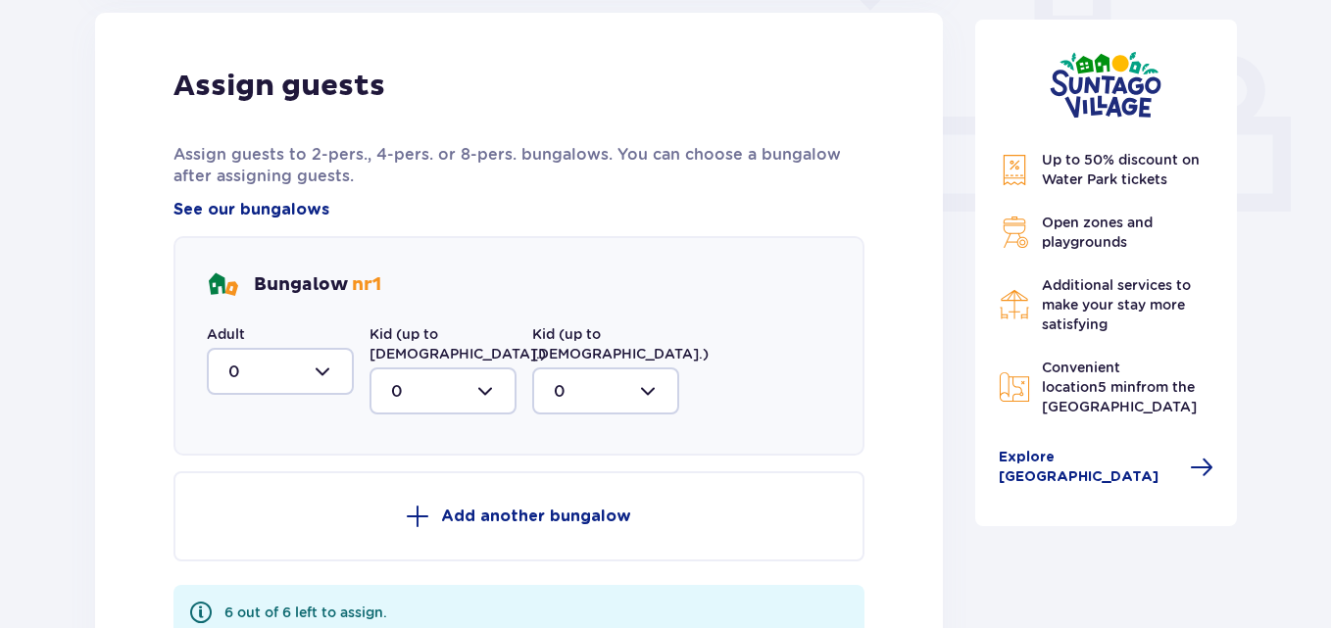
click at [339, 357] on div at bounding box center [280, 371] width 147 height 47
click at [243, 544] on div "3" at bounding box center [280, 555] width 104 height 22
type input "3"
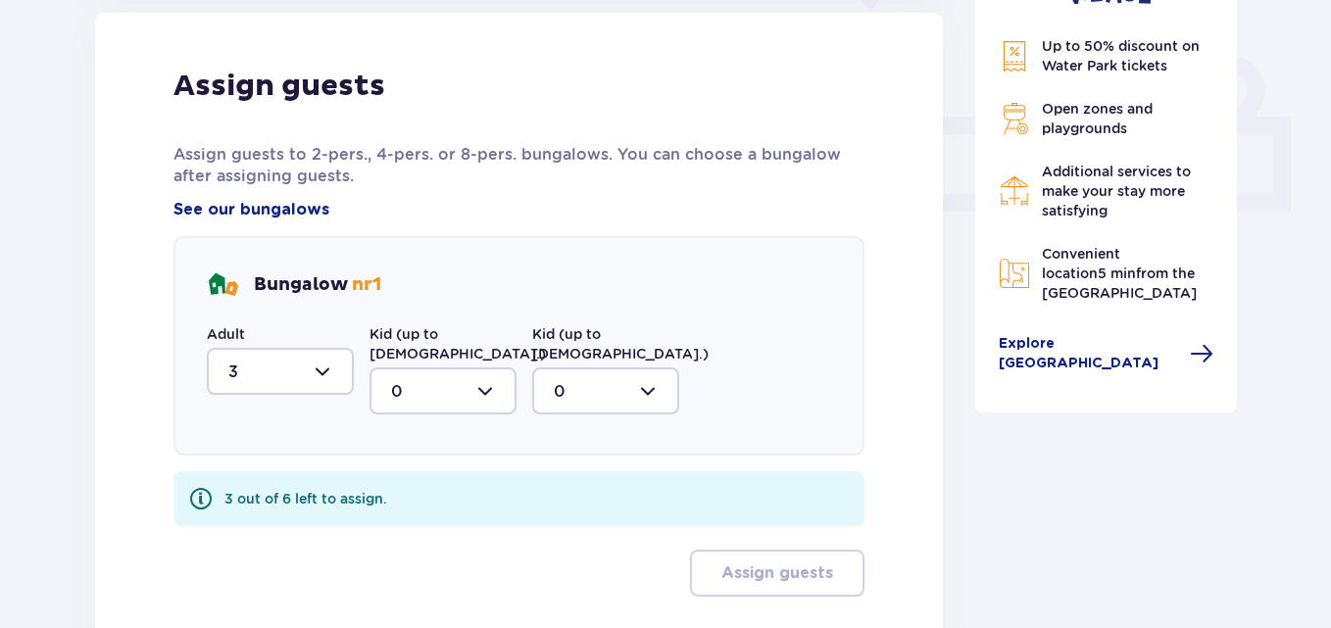
click at [459, 373] on div at bounding box center [442, 391] width 147 height 47
click at [397, 522] on p "2" at bounding box center [396, 533] width 10 height 22
type input "2"
click at [597, 377] on div at bounding box center [605, 391] width 147 height 47
click at [566, 481] on div "1" at bounding box center [606, 492] width 104 height 22
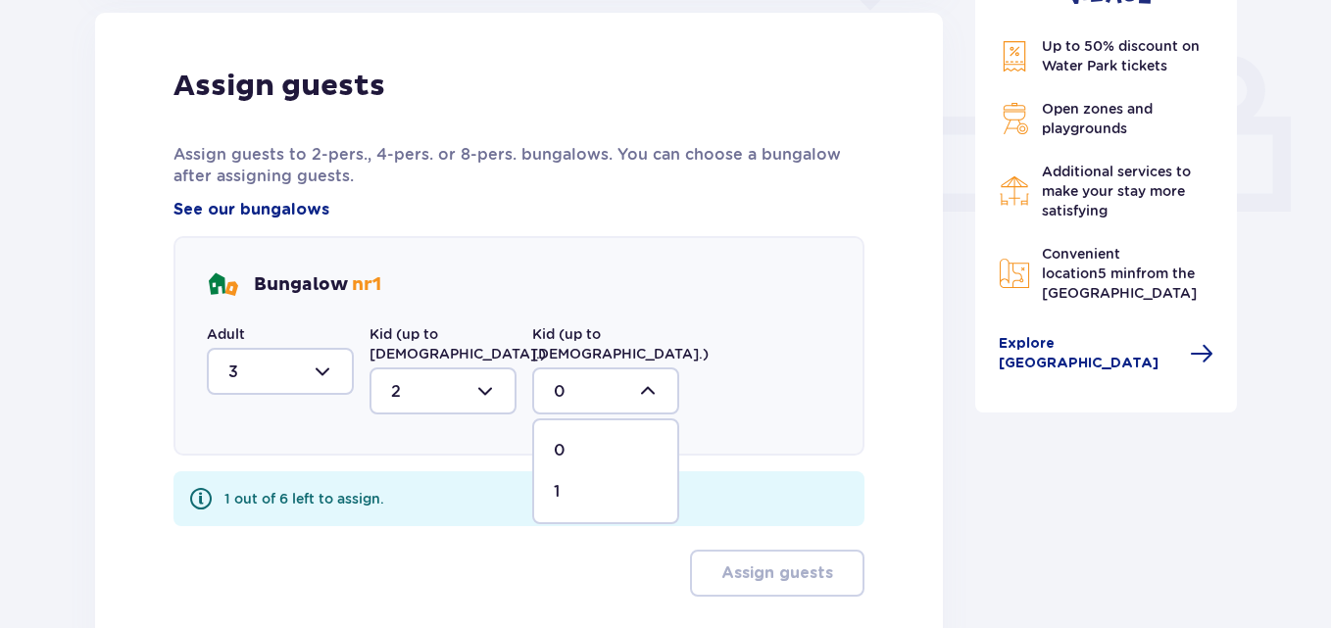
type input "1"
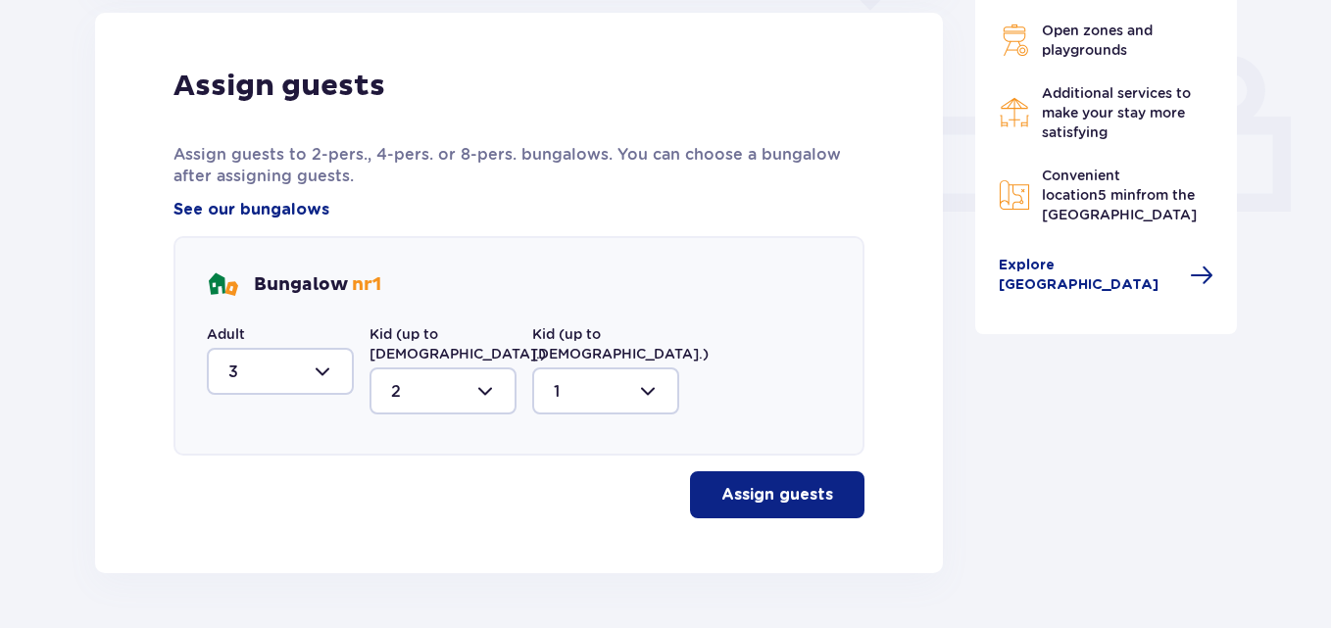
click at [721, 484] on p "Assign guests" at bounding box center [777, 495] width 112 height 22
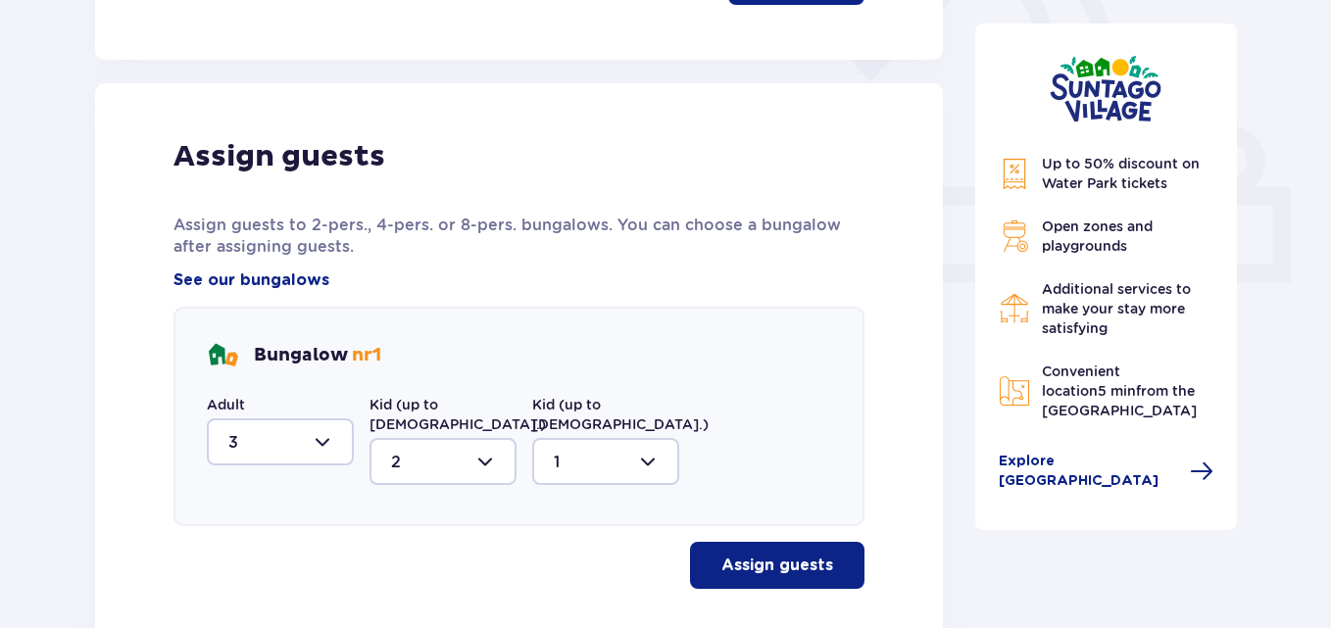
scroll to position [0, 0]
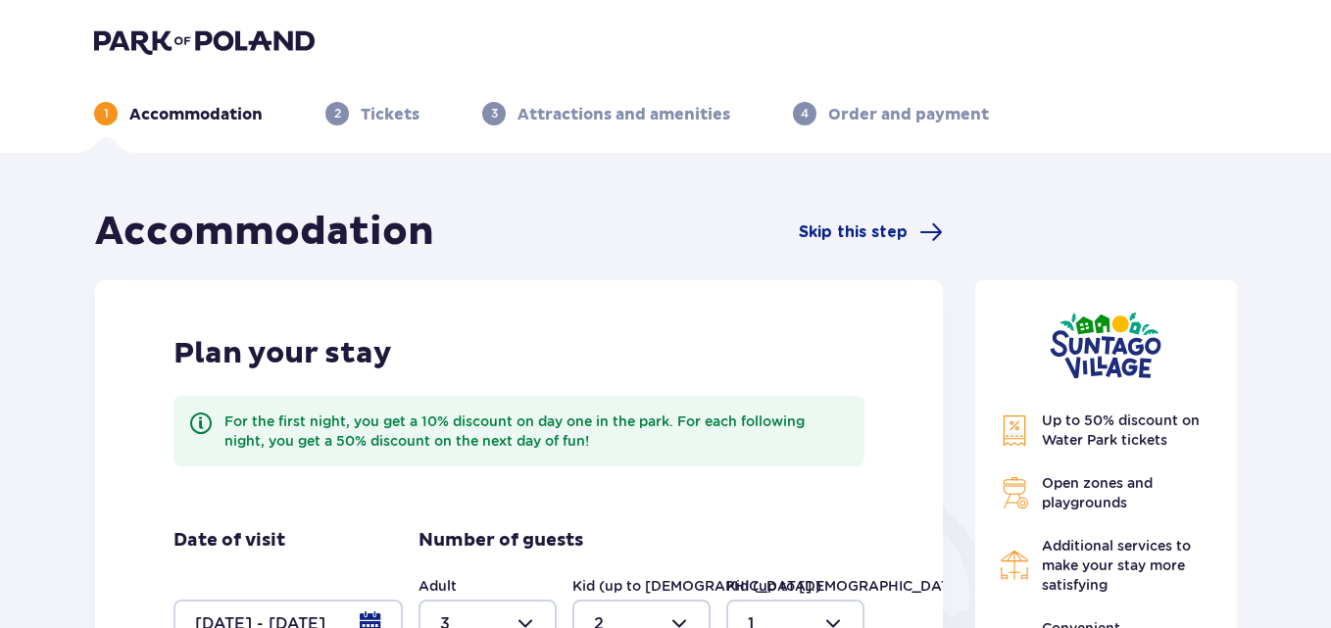
click at [203, 37] on img at bounding box center [204, 40] width 221 height 27
